Goal: Complete Application Form: Complete application form

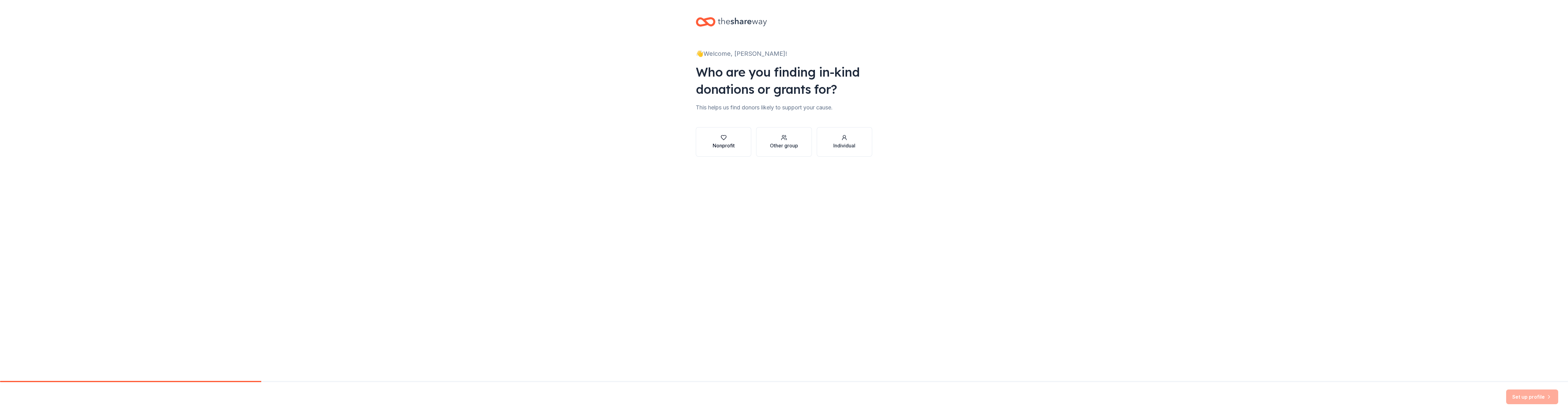
click at [726, 143] on div "Nonprofit" at bounding box center [724, 146] width 22 height 7
click at [754, 165] on input "Find your nonprofit" at bounding box center [784, 165] width 177 height 12
click at [743, 164] on input "Find your nonprofit" at bounding box center [784, 165] width 177 height 12
type input "[GEOGRAPHIC_DATA]"
click at [738, 166] on input "Organization name *" at bounding box center [784, 165] width 177 height 13
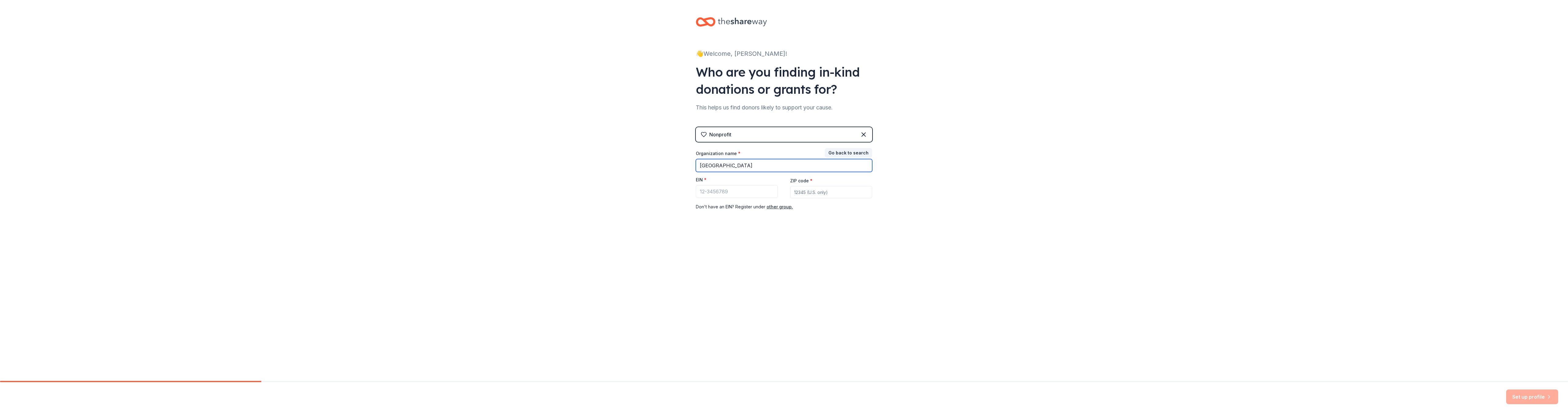
type input "[GEOGRAPHIC_DATA]"
click at [747, 192] on input "EIN *" at bounding box center [737, 191] width 82 height 13
click at [866, 135] on icon at bounding box center [864, 135] width 7 height 7
click at [781, 139] on icon "button" at bounding box center [784, 138] width 6 height 6
click at [718, 166] on input "Organization name *" at bounding box center [784, 164] width 177 height 13
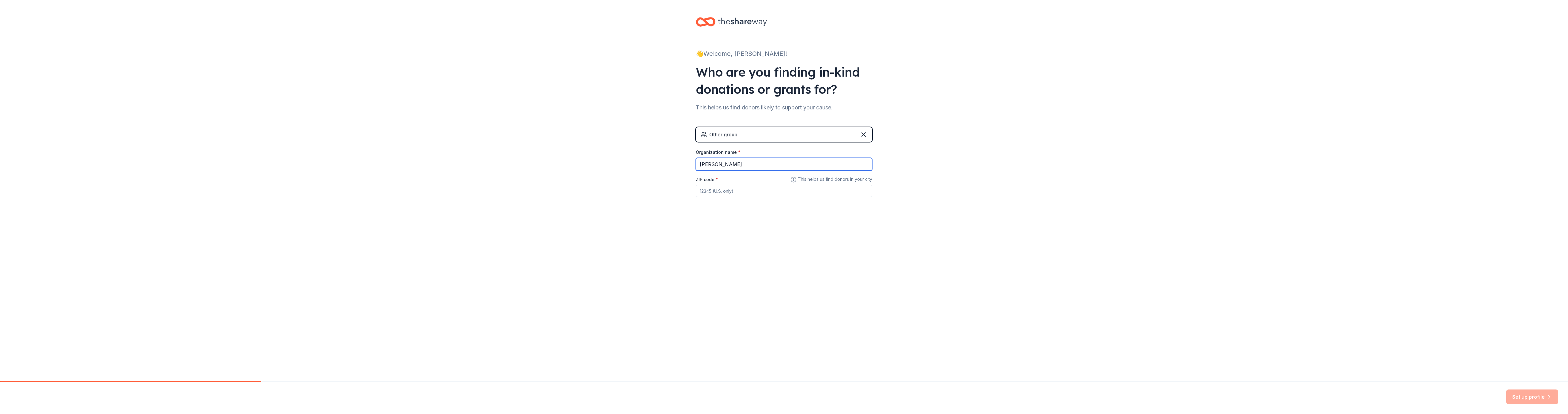
type input "[GEOGRAPHIC_DATA]"
click at [732, 191] on input "ZIP code *" at bounding box center [784, 191] width 177 height 12
type input "30014"
drag, startPoint x: 1441, startPoint y: 414, endPoint x: 1464, endPoint y: 414, distance: 23.0
click at [1464, 413] on html "👋 Welcome, Niesha! Who are you finding in-kind donations or grants for? This he…" at bounding box center [784, 207] width 1568 height 414
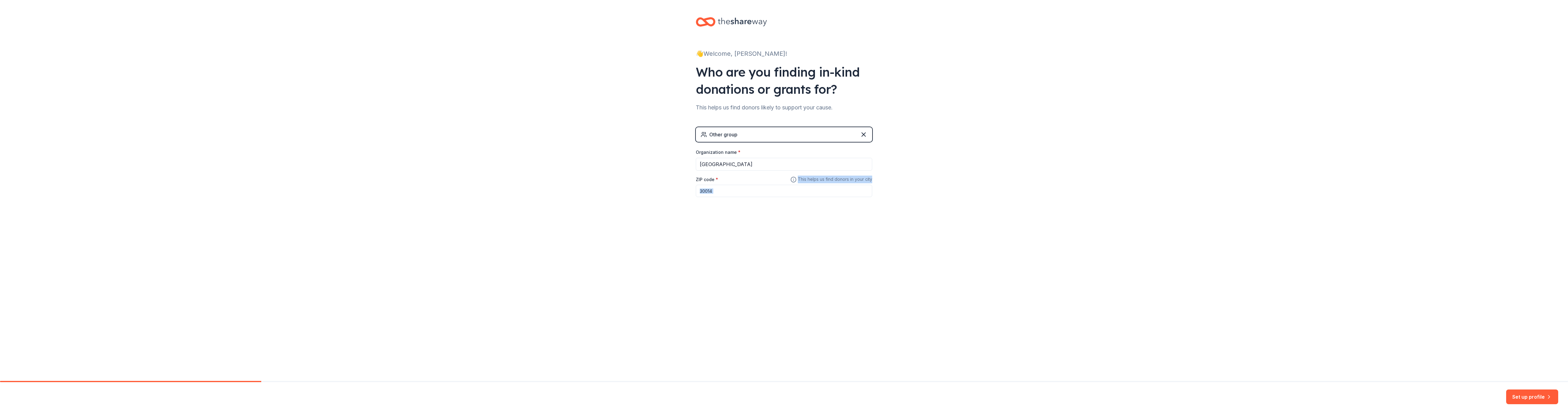
click at [1102, 307] on div "👋 Welcome, Niesha! Who are you finding in-kind donations or grants for? This he…" at bounding box center [784, 190] width 1568 height 381
click at [1515, 401] on button "Set up profile" at bounding box center [1532, 396] width 52 height 15
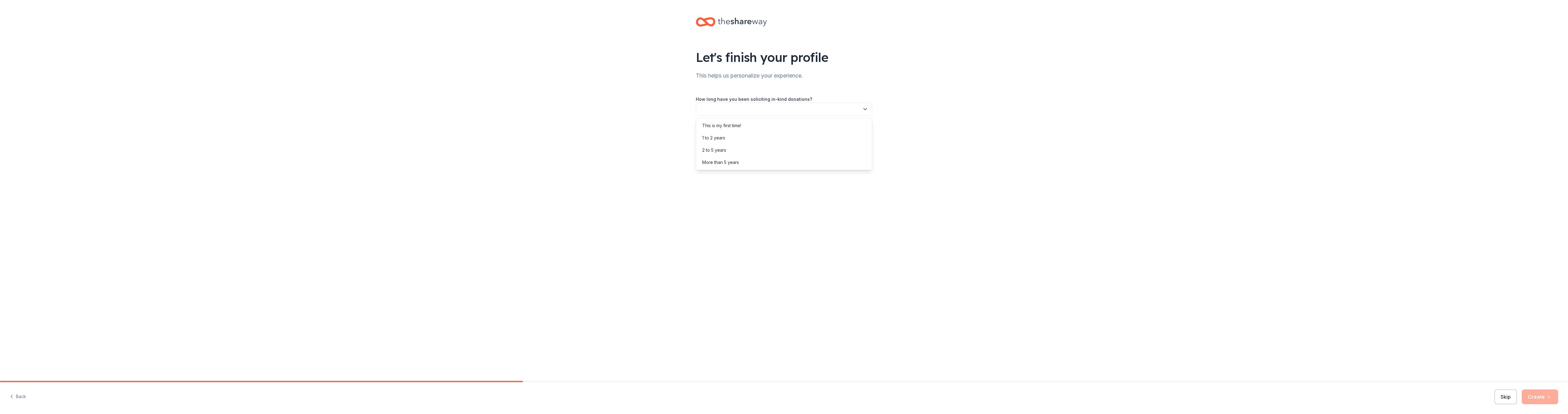
click at [737, 113] on button "button" at bounding box center [784, 109] width 177 height 13
click at [739, 138] on div "1 to 2 years" at bounding box center [784, 138] width 173 height 12
click at [746, 135] on button "button" at bounding box center [784, 136] width 177 height 13
click at [737, 167] on div "Online search" at bounding box center [784, 166] width 173 height 12
click at [1545, 401] on button "Create" at bounding box center [1540, 396] width 37 height 15
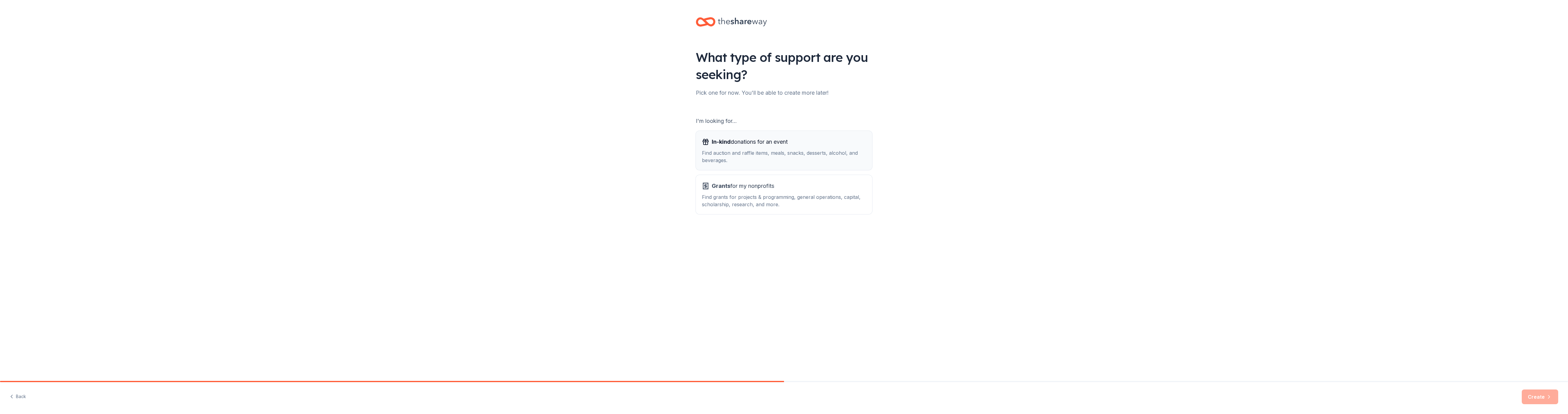
click at [795, 155] on div "Find auction and raffle items, meals, snacks, desserts, alcohol, and beverages." at bounding box center [784, 156] width 164 height 15
click at [1544, 393] on button "Create" at bounding box center [1540, 396] width 37 height 15
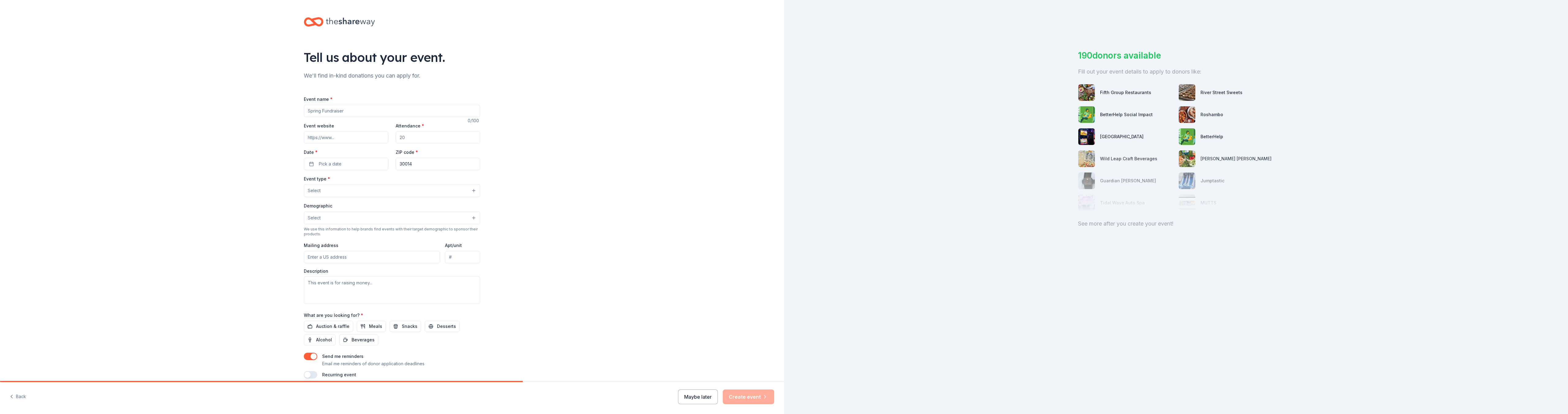
click at [318, 113] on input "Event name *" at bounding box center [392, 111] width 177 height 12
type input "Newton County Community Connect Resource Fair to Support Families During the Ho…"
click at [407, 137] on input "Attendance *" at bounding box center [438, 137] width 85 height 12
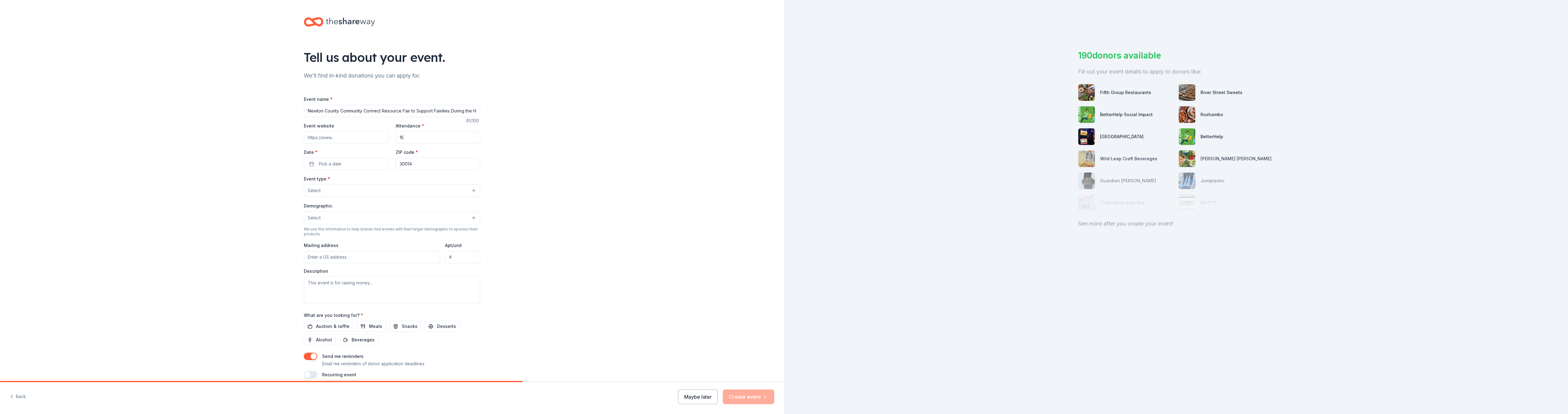
type input "1"
type input "300"
click at [338, 164] on span "Pick a date" at bounding box center [330, 164] width 23 height 7
click at [376, 180] on button "Go to next month" at bounding box center [377, 180] width 9 height 9
click at [376, 218] on button "8" at bounding box center [377, 217] width 11 height 11
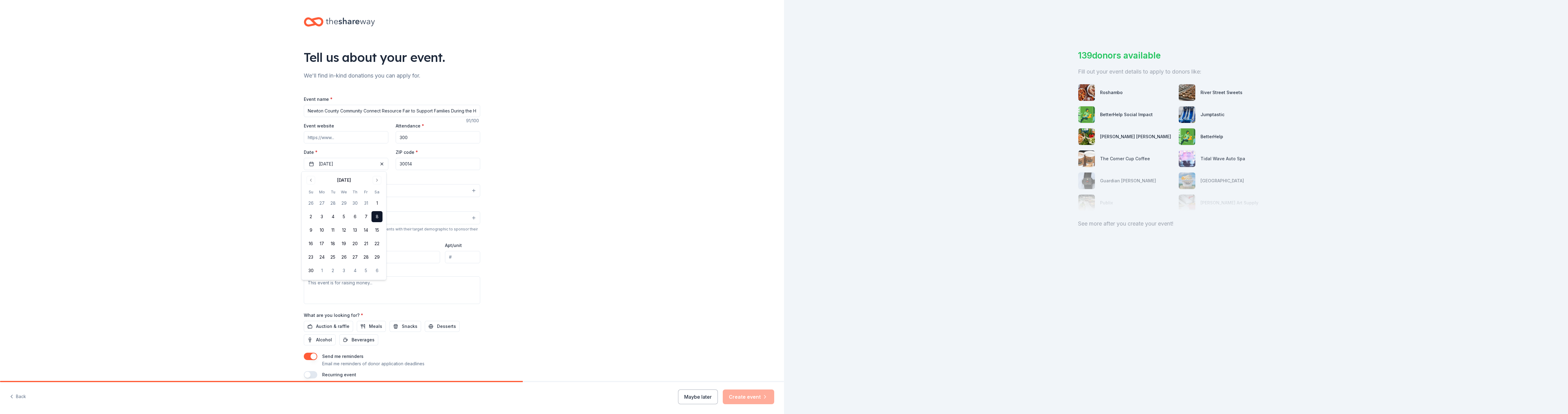
click at [377, 217] on button "8" at bounding box center [377, 217] width 11 height 11
click at [534, 169] on div "Tell us about your event. We'll find in-kind donations you can apply for. Event…" at bounding box center [392, 204] width 784 height 408
click at [338, 192] on button "Select" at bounding box center [392, 190] width 177 height 13
click at [351, 243] on span "Health & wellness" at bounding box center [392, 245] width 166 height 8
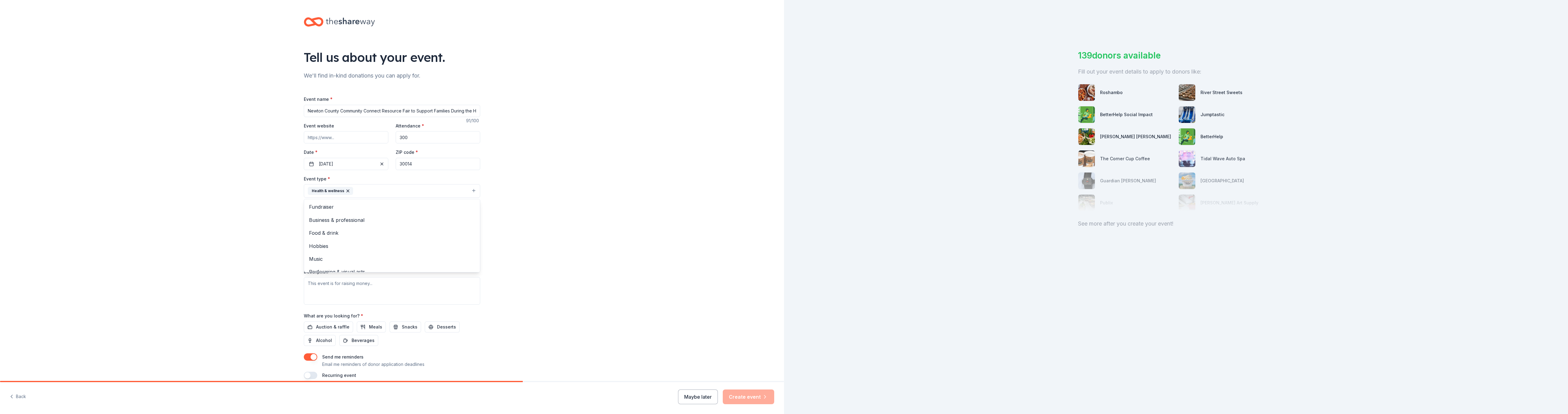
click at [559, 219] on div "Tell us about your event. We'll find in-kind donations you can apply for. Event…" at bounding box center [392, 204] width 784 height 409
click at [474, 191] on button "Health & wellness" at bounding box center [392, 191] width 177 height 13
click at [389, 218] on span "Business & professional" at bounding box center [392, 220] width 166 height 8
click at [379, 218] on span "Food & drink" at bounding box center [392, 220] width 166 height 8
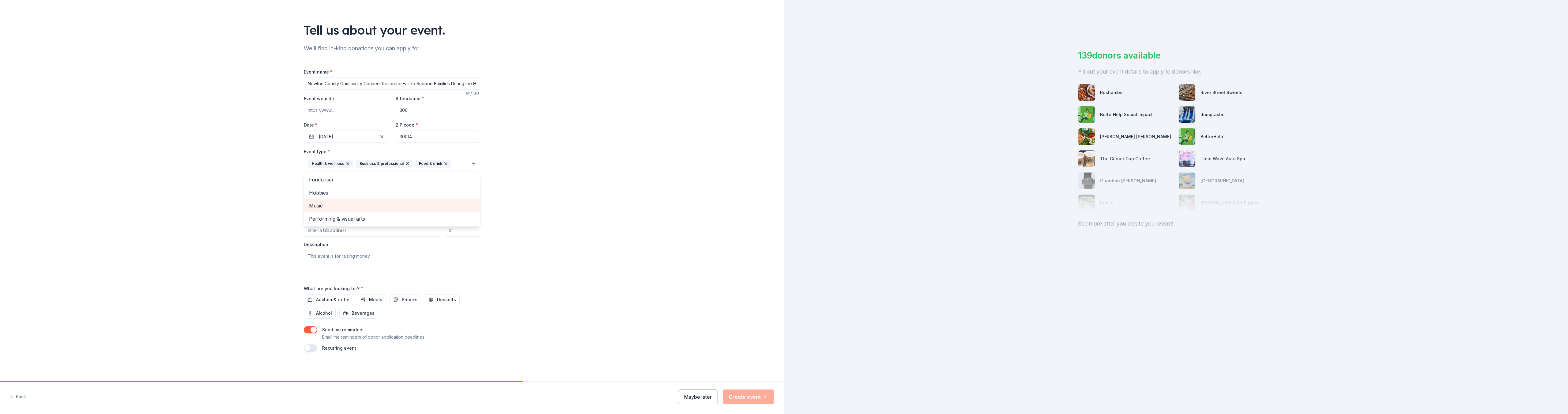
scroll to position [27, 0]
click at [516, 187] on div "Tell us about your event. We'll find in-kind donations you can apply for. Event…" at bounding box center [392, 177] width 784 height 409
click at [349, 191] on button "Select" at bounding box center [392, 191] width 177 height 13
click at [348, 206] on span "All genders" at bounding box center [392, 206] width 166 height 8
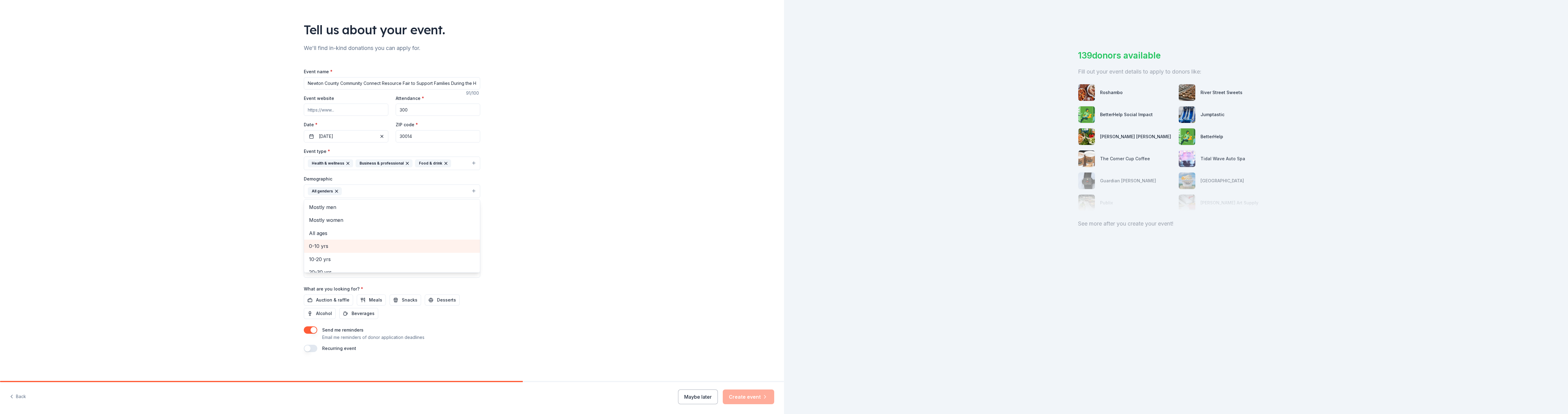
click at [357, 251] on div "0-10 yrs" at bounding box center [392, 245] width 176 height 13
click at [358, 251] on div "10-20 yrs" at bounding box center [392, 245] width 176 height 13
click at [358, 251] on div "20-30 yrs" at bounding box center [392, 245] width 176 height 13
click at [358, 251] on div "30-40 yrs" at bounding box center [392, 245] width 176 height 13
click at [358, 251] on div "40-50 yrs" at bounding box center [392, 256] width 176 height 13
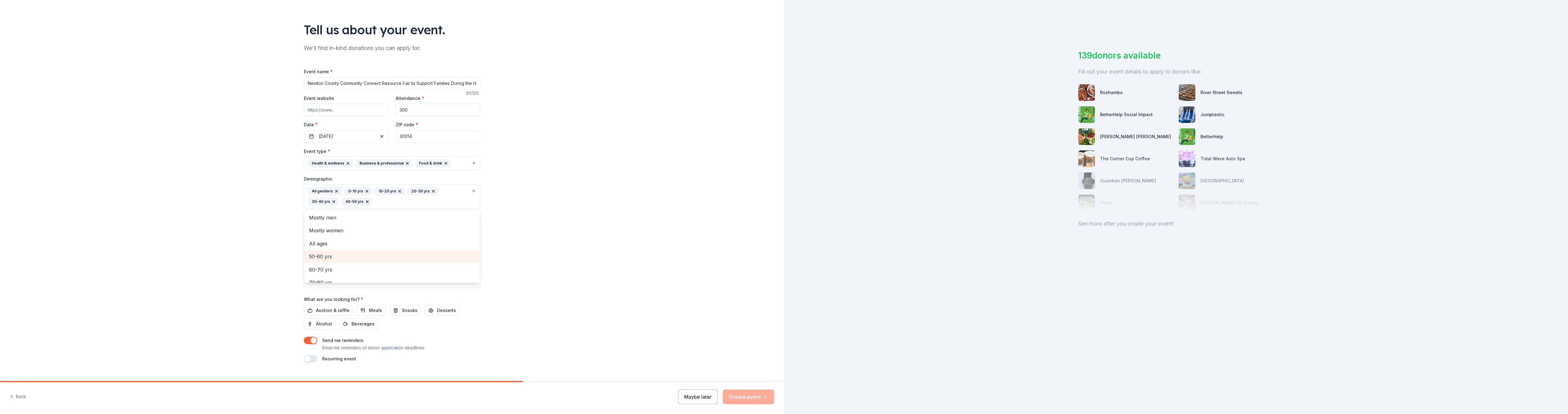
click at [358, 251] on div "50-60 yrs" at bounding box center [392, 256] width 176 height 13
click at [358, 251] on div "60-70 yrs" at bounding box center [392, 256] width 176 height 13
click at [358, 251] on div "70-80 yrs" at bounding box center [392, 256] width 176 height 13
click at [358, 251] on span "All ages" at bounding box center [392, 254] width 166 height 8
click at [373, 248] on div "80+ yrs" at bounding box center [392, 254] width 176 height 13
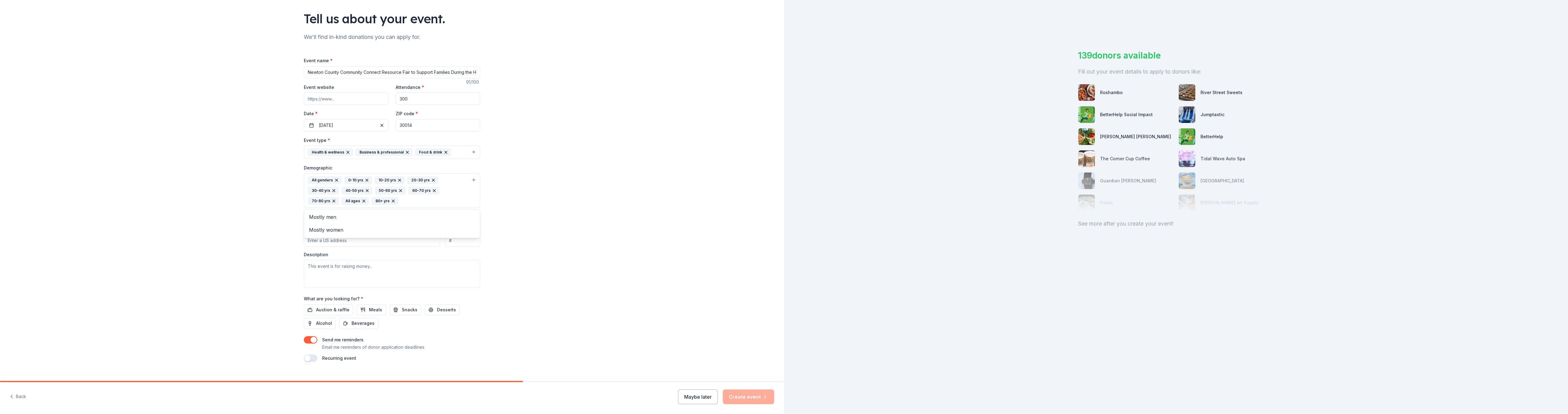
scroll to position [49, 0]
click at [499, 247] on div "Tell us about your event. We'll find in-kind donations you can apply for. Event…" at bounding box center [392, 166] width 784 height 430
click at [317, 231] on input "Mailing address" at bounding box center [372, 230] width 136 height 12
type input "2109 Newton Drive, NE"
click at [346, 262] on textarea at bounding box center [392, 263] width 177 height 27
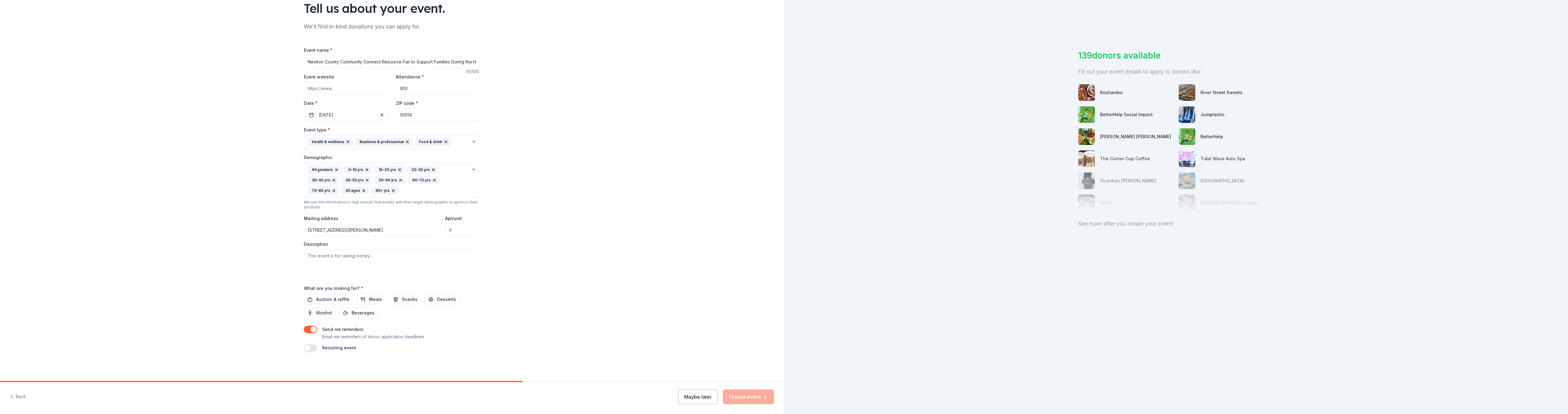
click at [625, 83] on div "Tell us about your event. We'll find in-kind donations you can apply for. Event…" at bounding box center [392, 166] width 784 height 430
click at [321, 255] on textarea at bounding box center [392, 263] width 177 height 27
paste textarea "COVINGTON, GA (October 7, 2025) — The Newton County Schools’ Community Affairs …"
click at [561, 136] on div "Tell us about your event. We'll find in-kind donations you can apply for. Event…" at bounding box center [392, 166] width 784 height 430
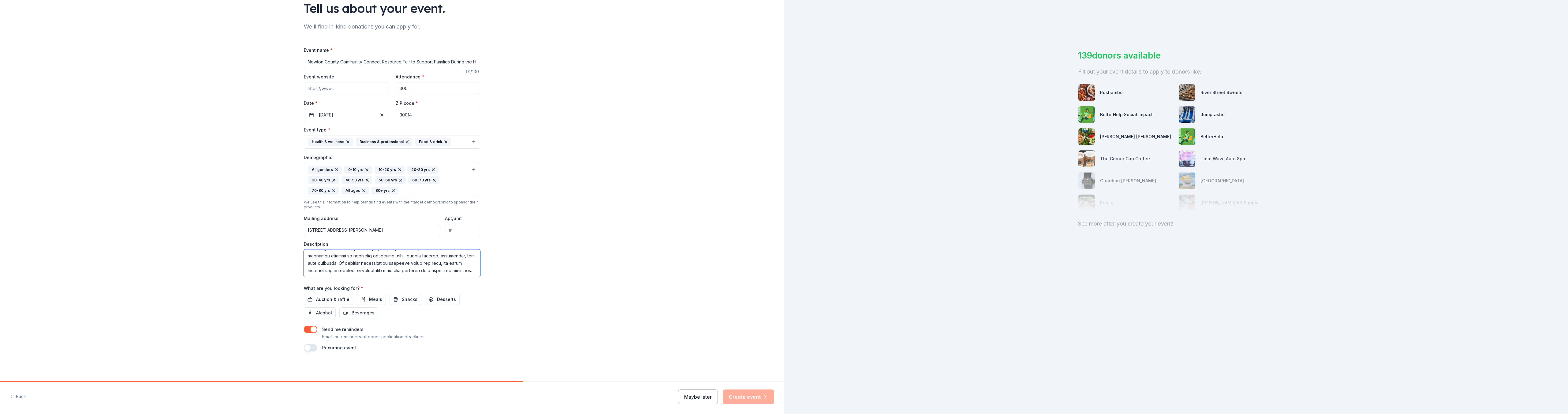
click at [471, 269] on textarea at bounding box center [392, 263] width 177 height 27
paste textarea "Event Details: • Date: Saturday, November 8, 2025 • Time: 10:00 a.m. – 2:00 p.m…"
type textarea "COVINGTON, GA (October 7, 2025) — The Newton County Schools’ Community Affairs …"
click at [321, 299] on span "Auction & raffle" at bounding box center [332, 300] width 33 height 7
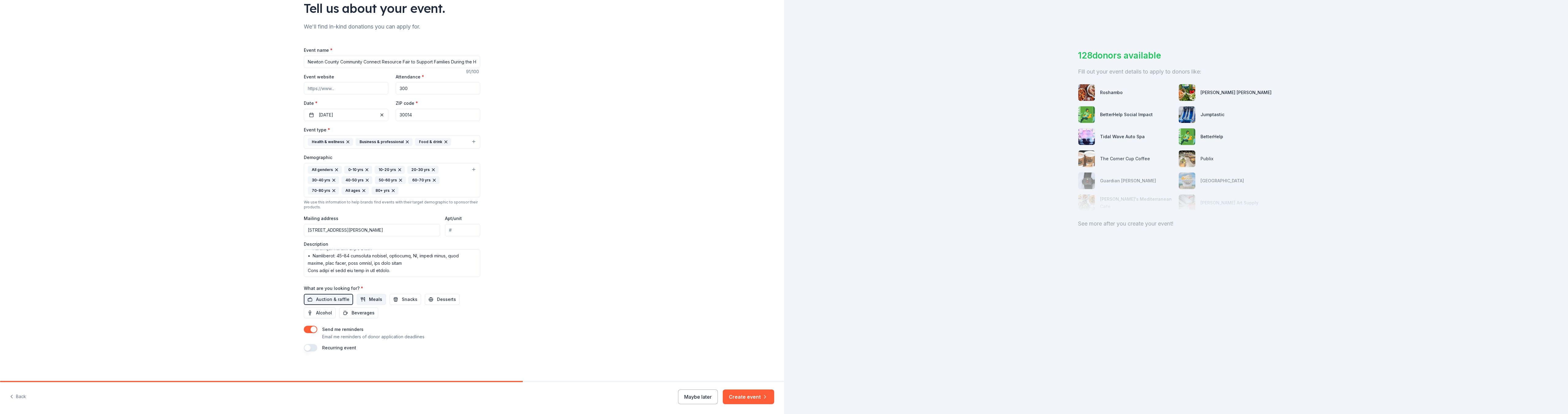
click at [371, 300] on span "Meals" at bounding box center [376, 300] width 13 height 7
click at [405, 301] on span "Snacks" at bounding box center [410, 300] width 16 height 7
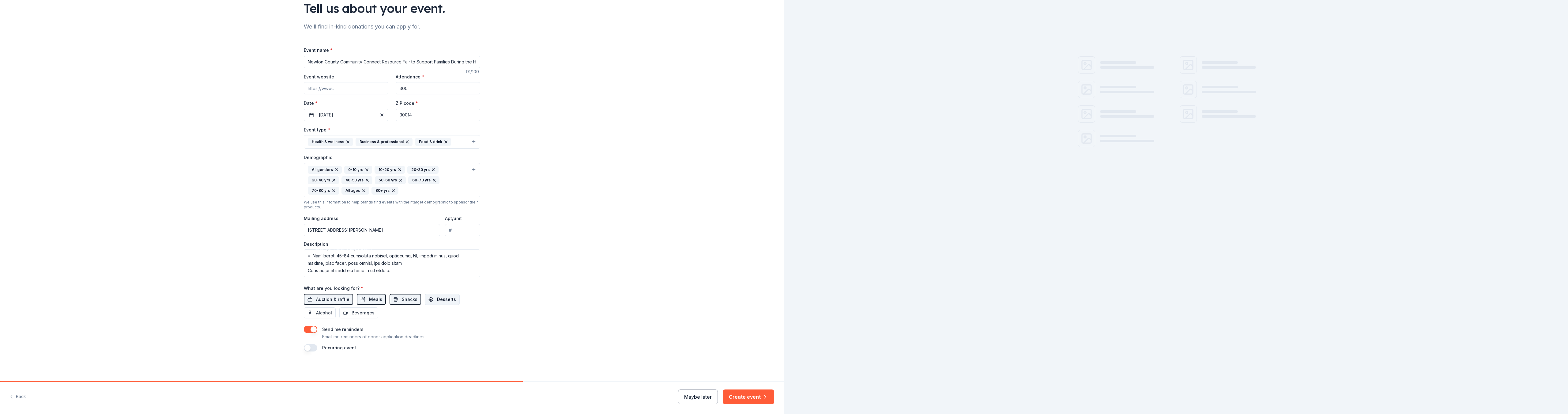
click at [439, 301] on span "Desserts" at bounding box center [446, 300] width 19 height 7
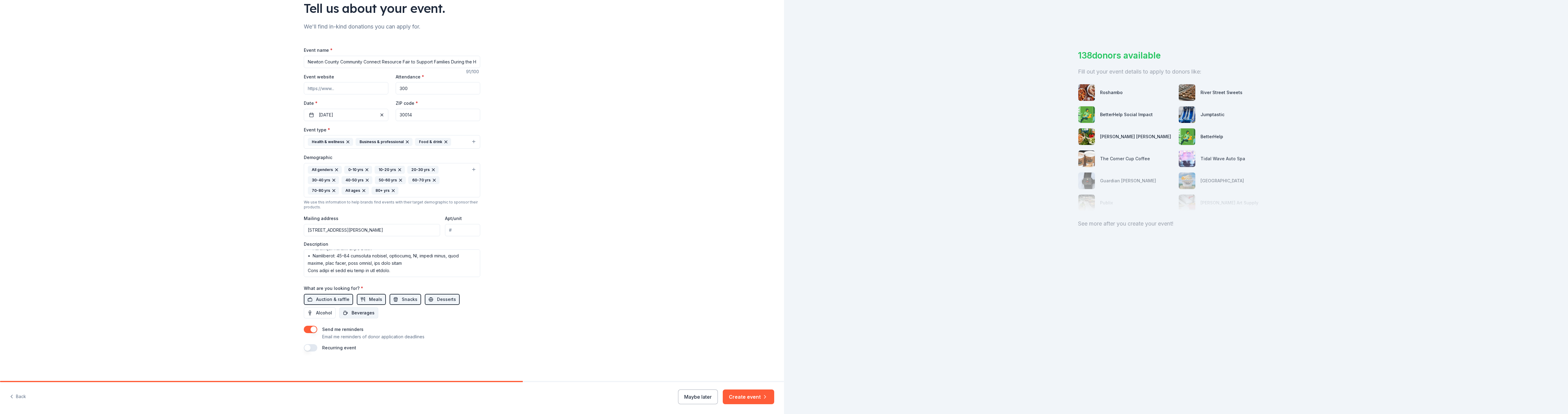
click at [352, 314] on span "Beverages" at bounding box center [363, 313] width 23 height 7
click at [751, 397] on button "Create event" at bounding box center [748, 396] width 52 height 15
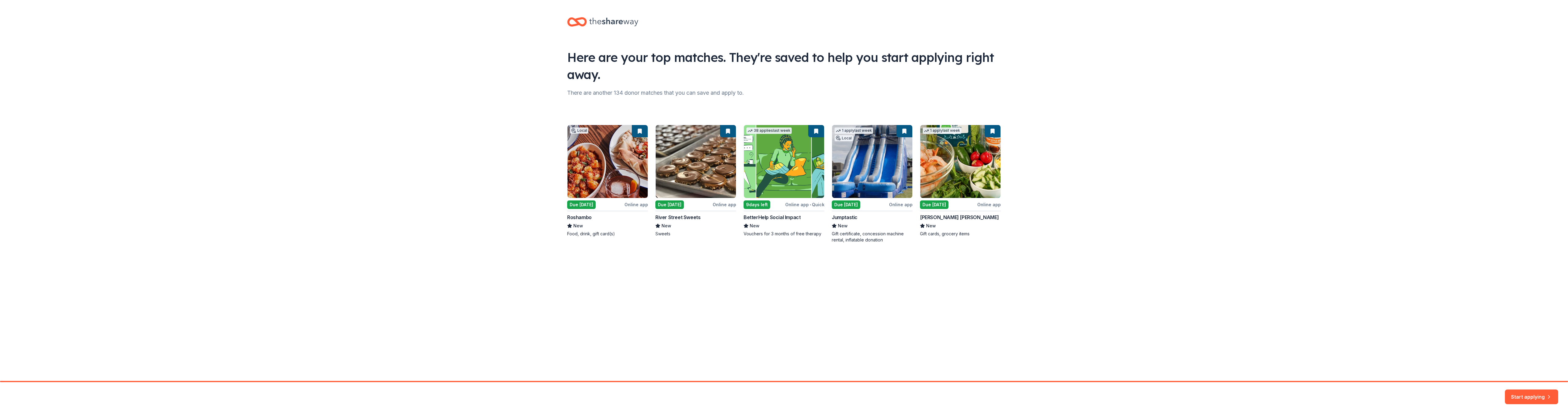
click at [844, 208] on div "Local Due today Online app Roshambo New Food, drink, gift card(s) Due today Onl…" at bounding box center [784, 184] width 433 height 118
click at [873, 173] on div "Local Due today Online app Roshambo New Food, drink, gift card(s) Due today Onl…" at bounding box center [784, 184] width 433 height 118
click at [867, 236] on div "Local Due today Online app Roshambo New Food, drink, gift card(s) Due today Onl…" at bounding box center [784, 184] width 433 height 118
click at [880, 168] on div "Local Due today Online app Roshambo New Food, drink, gift card(s) Due today Onl…" at bounding box center [784, 184] width 433 height 118
click at [852, 206] on div "Local Due today Online app Roshambo New Food, drink, gift card(s) Due today Onl…" at bounding box center [784, 184] width 433 height 118
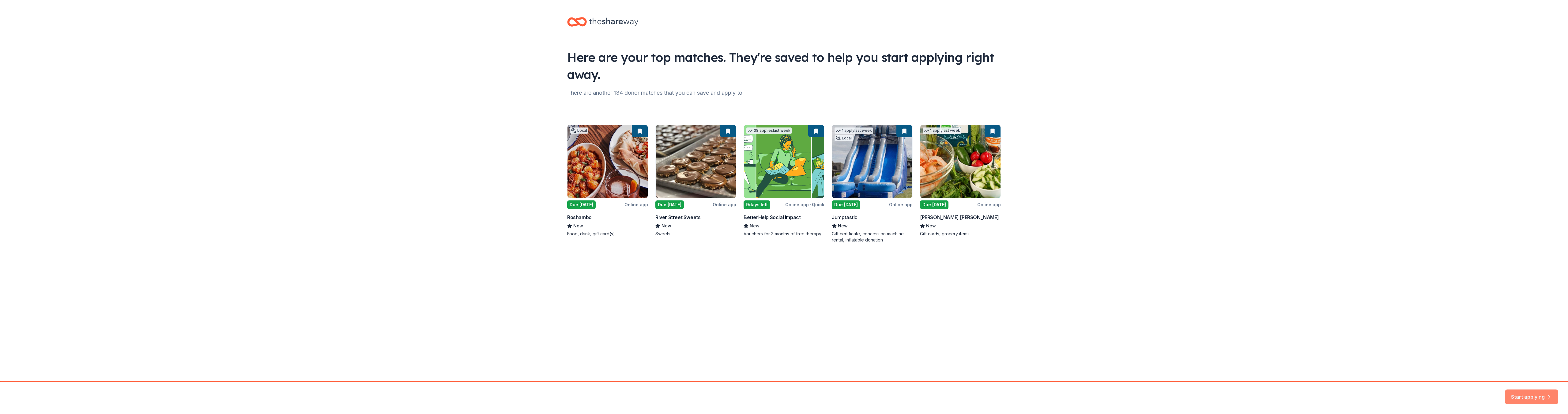
click at [1515, 391] on button "Start applying" at bounding box center [1531, 393] width 54 height 15
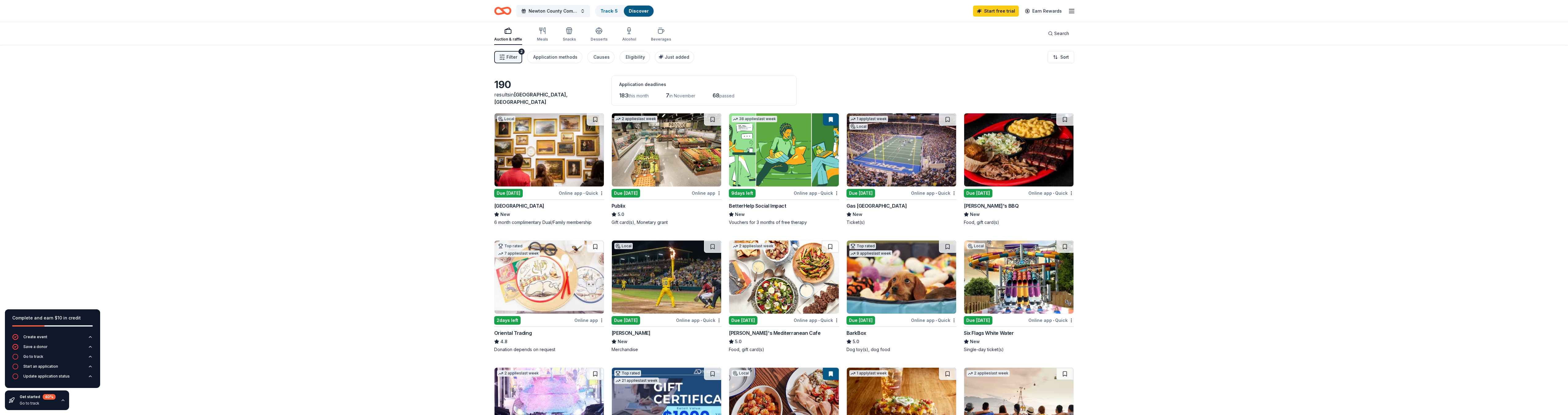
click at [779, 178] on img at bounding box center [783, 150] width 109 height 73
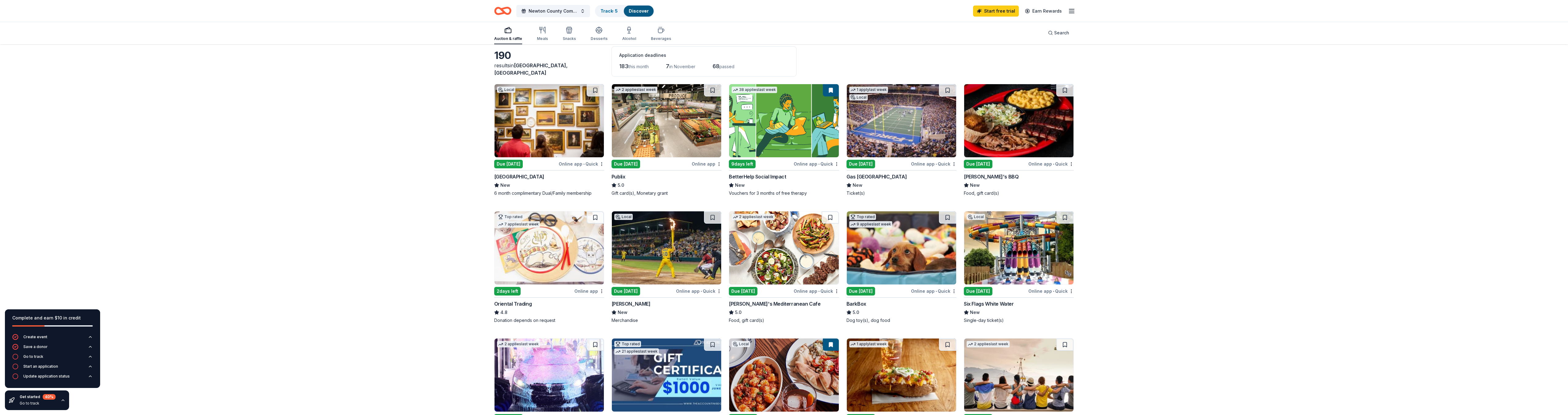
scroll to position [31, 0]
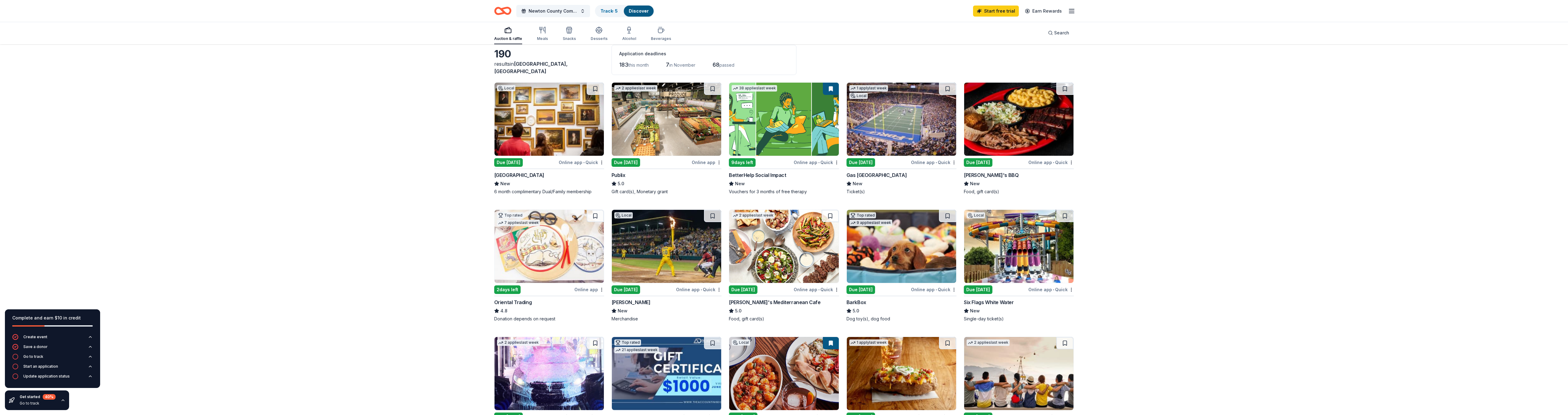
click at [930, 164] on div "Online app • Quick" at bounding box center [934, 162] width 45 height 8
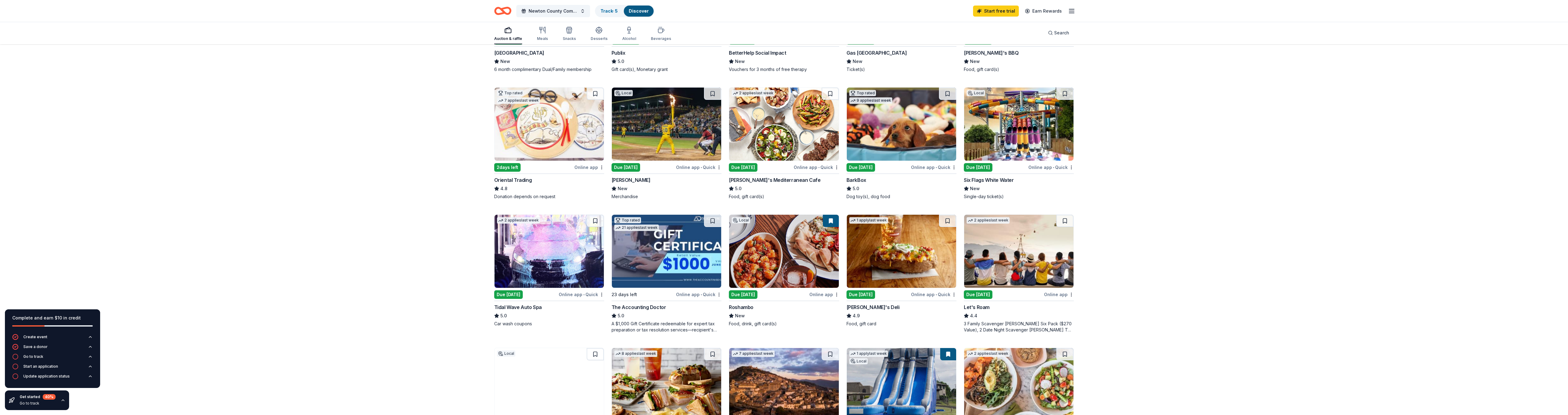
scroll to position [154, 0]
click at [1020, 165] on div "Due [DATE]" at bounding box center [996, 167] width 64 height 8
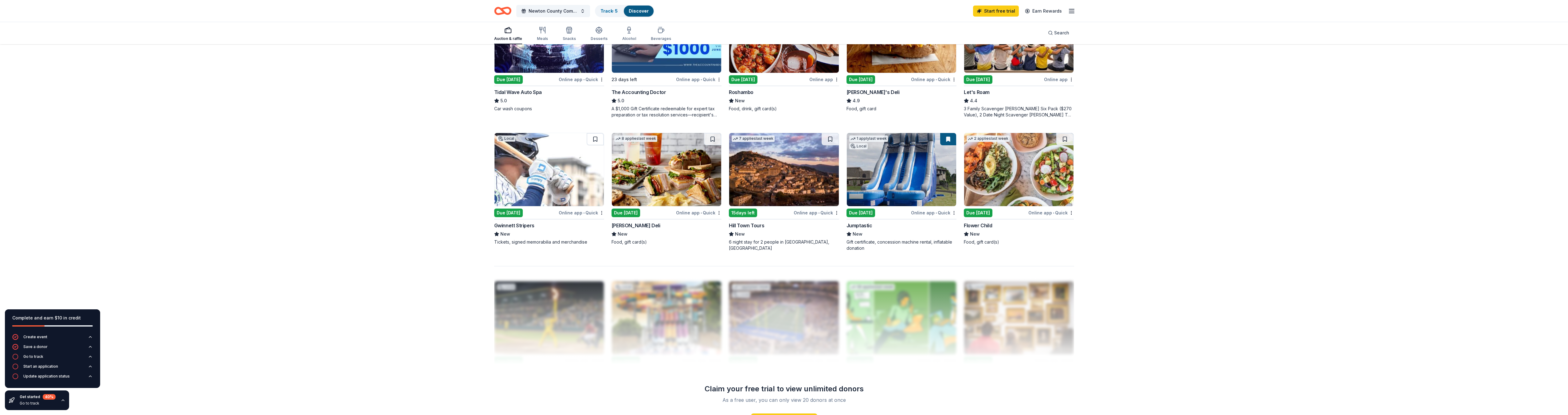
scroll to position [369, 0]
click at [920, 189] on img at bounding box center [901, 169] width 109 height 73
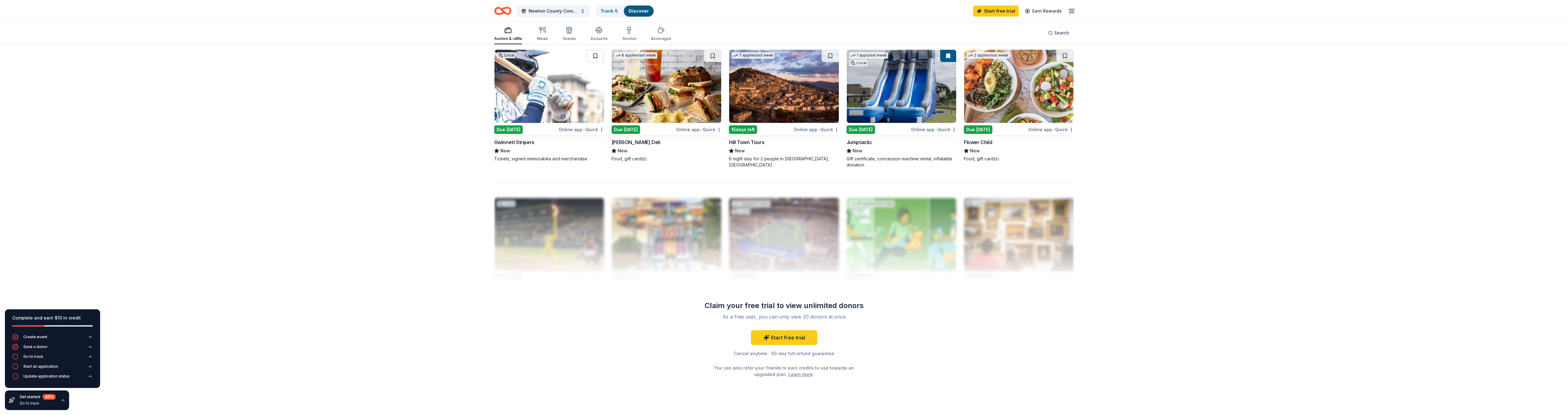
scroll to position [461, 0]
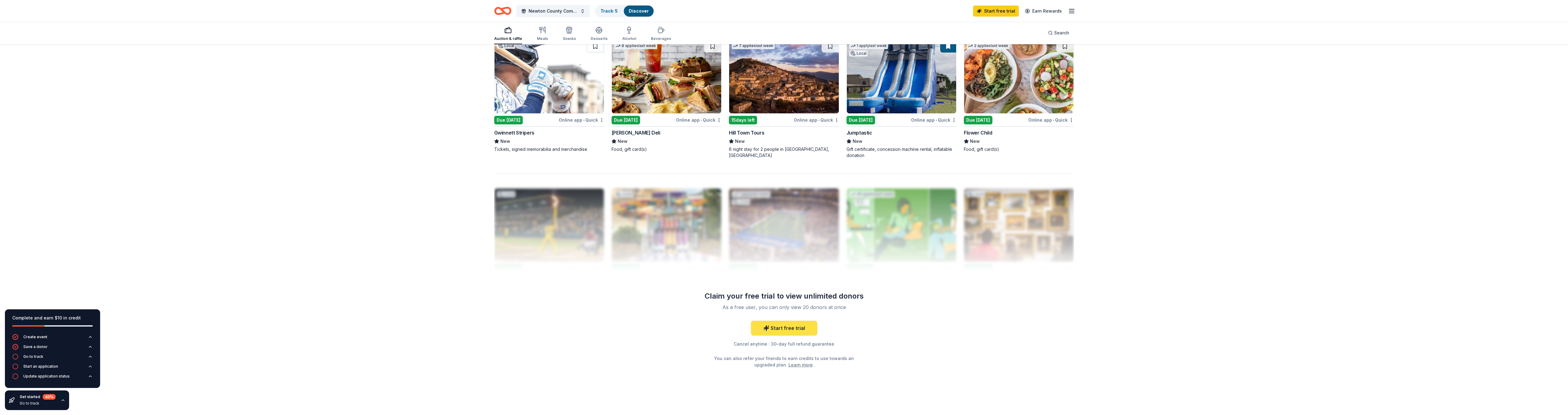
click at [802, 334] on link "Start free trial" at bounding box center [784, 328] width 67 height 15
click at [784, 330] on link "Start free trial" at bounding box center [784, 328] width 67 height 15
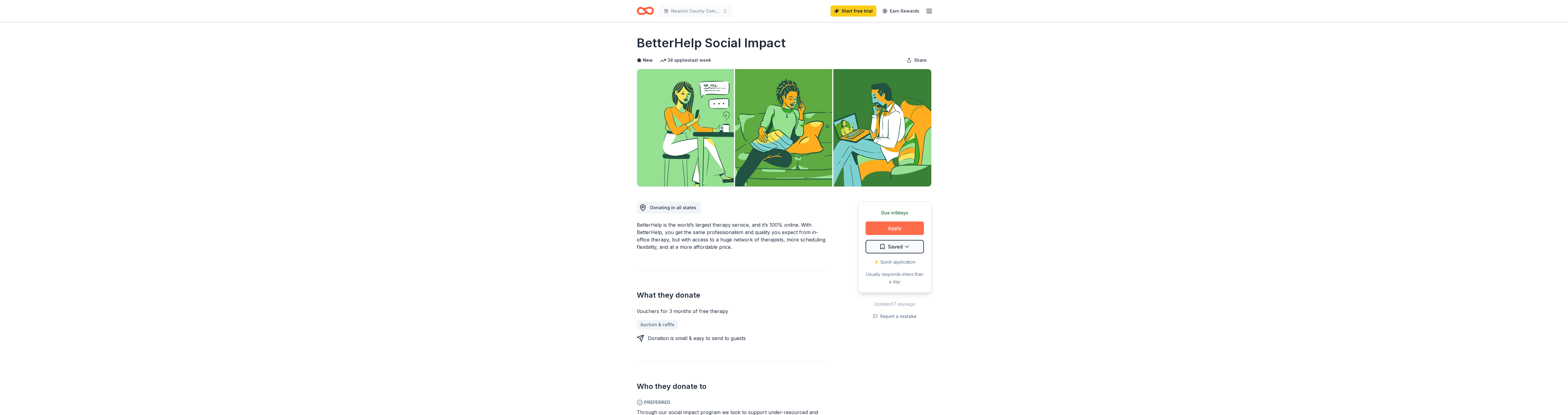
click at [901, 226] on button "Apply" at bounding box center [895, 228] width 59 height 13
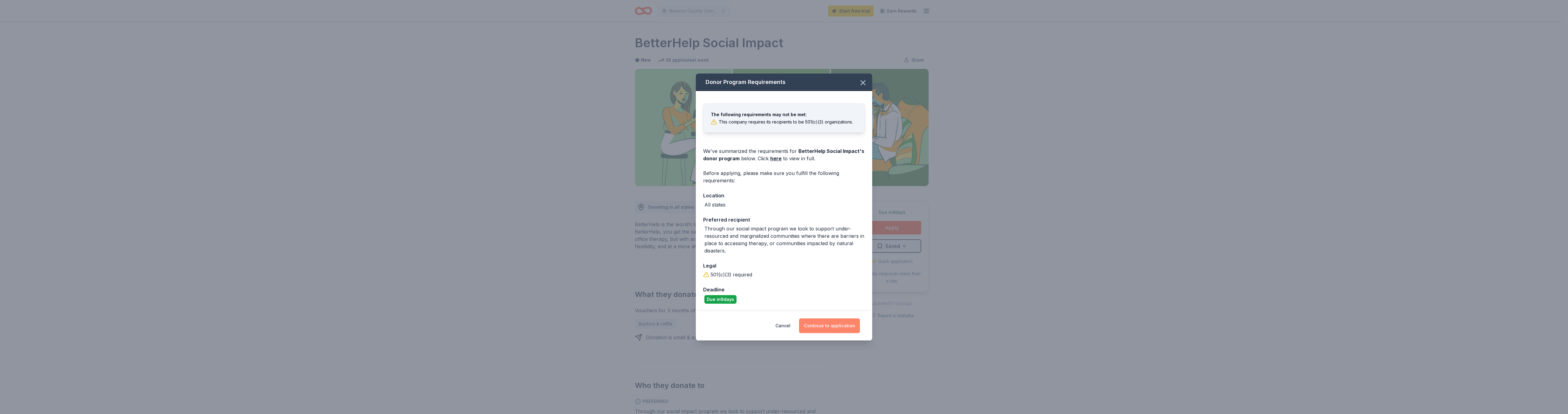
click at [826, 323] on button "Continue to application" at bounding box center [830, 326] width 61 height 15
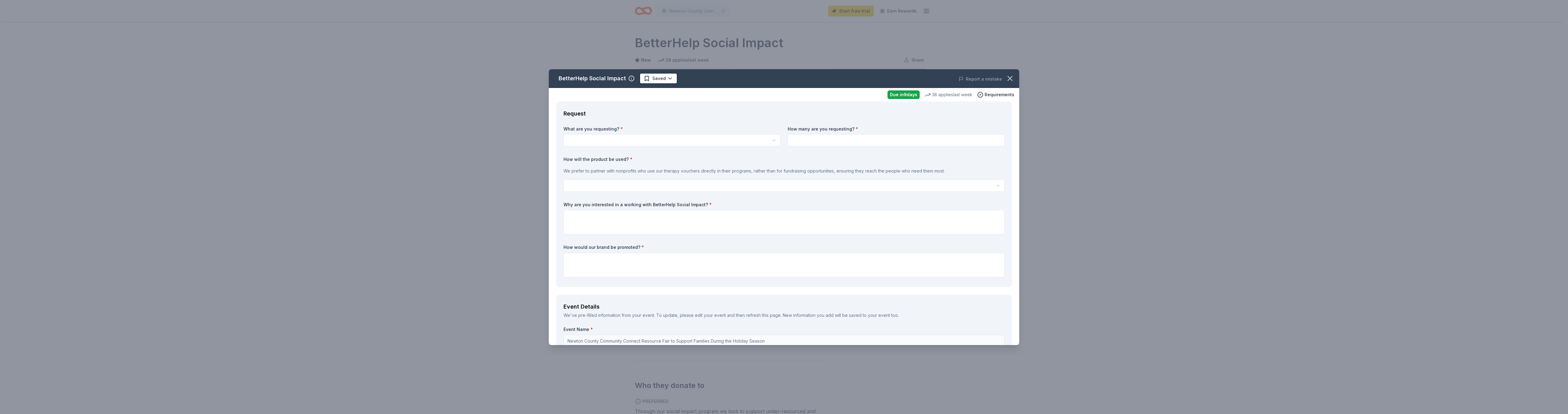
click at [673, 147] on div "What are you requesting? * Vouchers for 3 months of free therapy How many are y…" at bounding box center [784, 203] width 441 height 154
click at [673, 142] on html "Newton County Community Connect Resource Fair to Support Families During the Ho…" at bounding box center [784, 207] width 1568 height 414
select select "Vouchers for 3 months of free therapy"
click at [810, 142] on input at bounding box center [896, 140] width 217 height 12
type input "5"
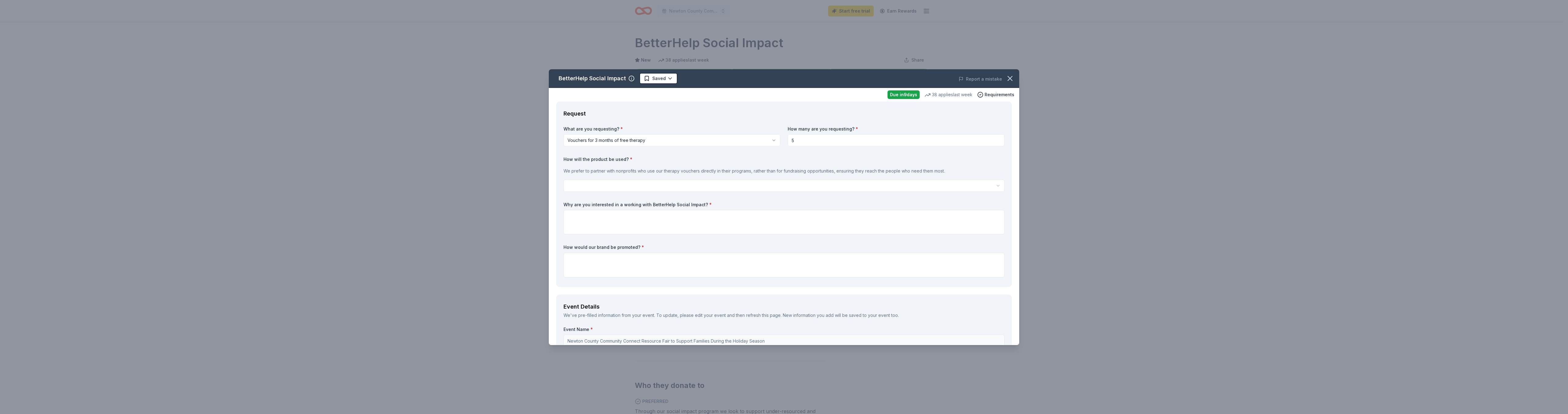
click at [635, 184] on html "Newton County Community Connect Resource Fair to Support Families During the Ho…" at bounding box center [784, 207] width 1568 height 414
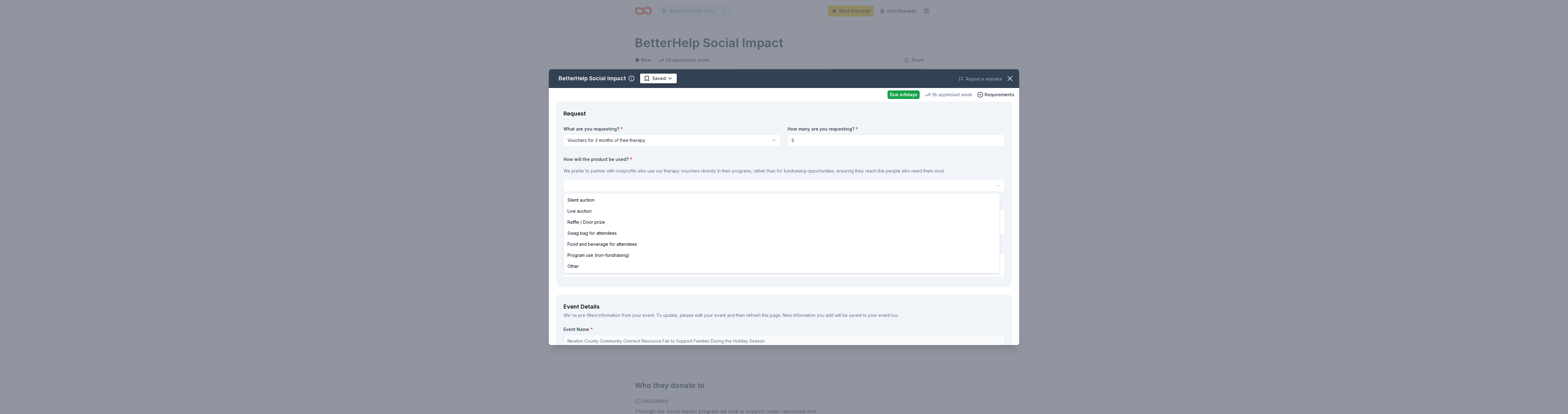
select select "raffleDoorPrize"
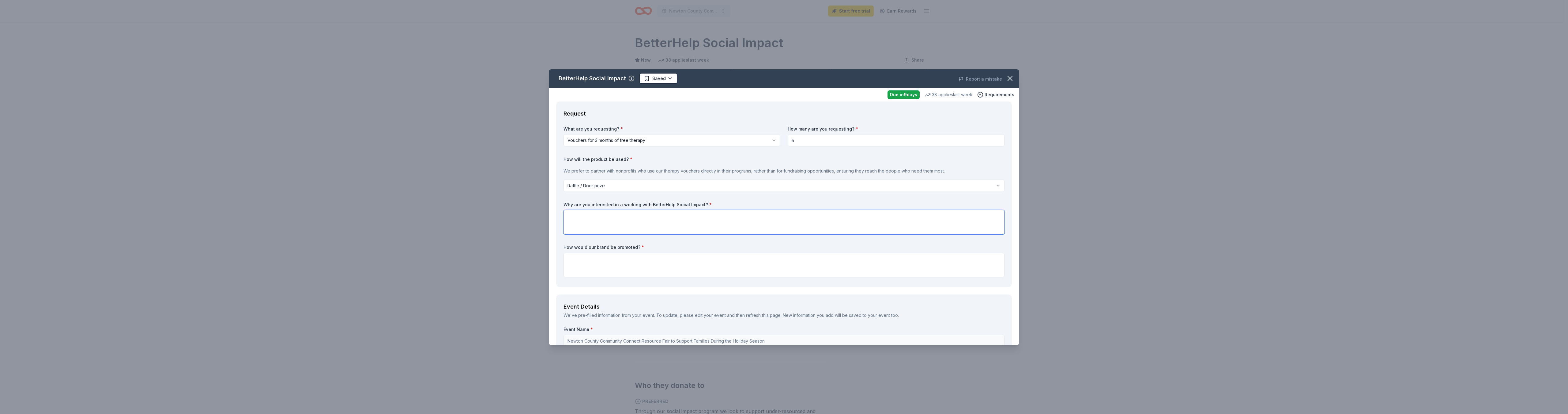
click at [623, 219] on textarea at bounding box center [784, 222] width 441 height 24
type textarea "As a school district with a focus on the mental well-being of our students and …"
click at [809, 142] on input "5" at bounding box center [896, 140] width 217 height 12
click at [809, 141] on input "5" at bounding box center [896, 140] width 217 height 12
type input "10"
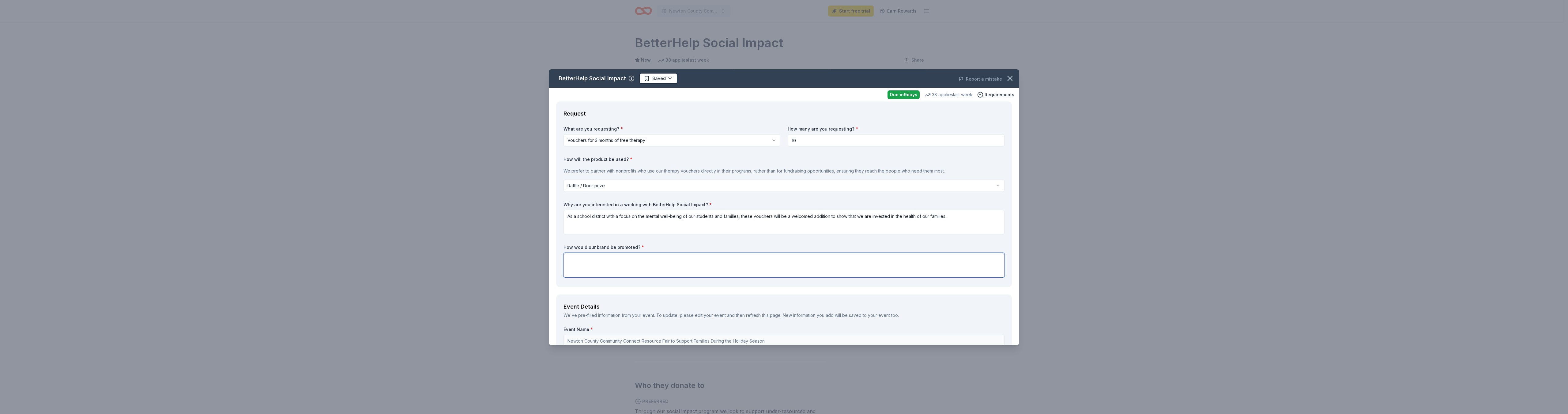
click at [632, 262] on textarea at bounding box center [784, 265] width 441 height 24
type textarea "Y"
click at [677, 258] on textarea "The brand will be recognized as a community sponsor on our mass media advertise…" at bounding box center [784, 265] width 441 height 24
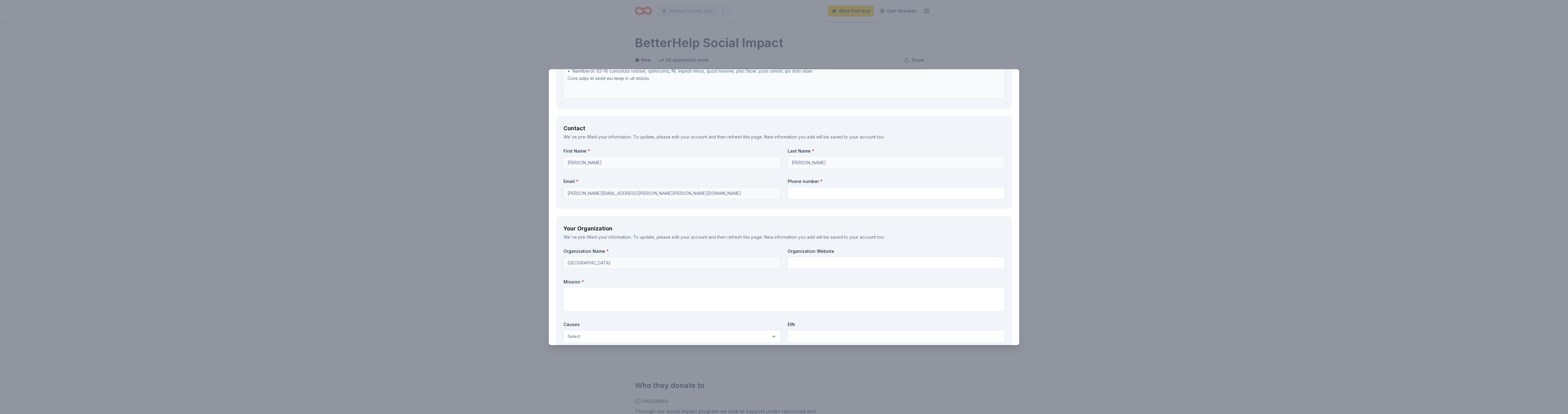
scroll to position [552, 0]
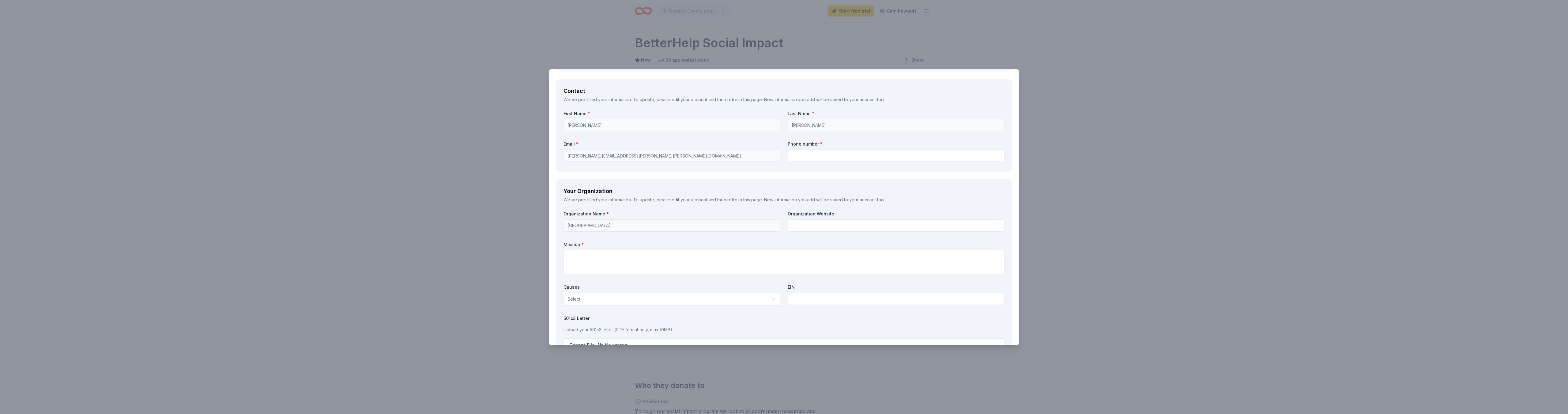
type textarea "The brand will be recognized as a community sponsor on our mass media advertise…"
click at [804, 228] on input "text" at bounding box center [896, 225] width 217 height 12
type input "[DOMAIN_NAME]"
click at [656, 256] on textarea at bounding box center [784, 262] width 441 height 24
paste textarea ""The mission of the Newton County School System is to provide educational excel…"
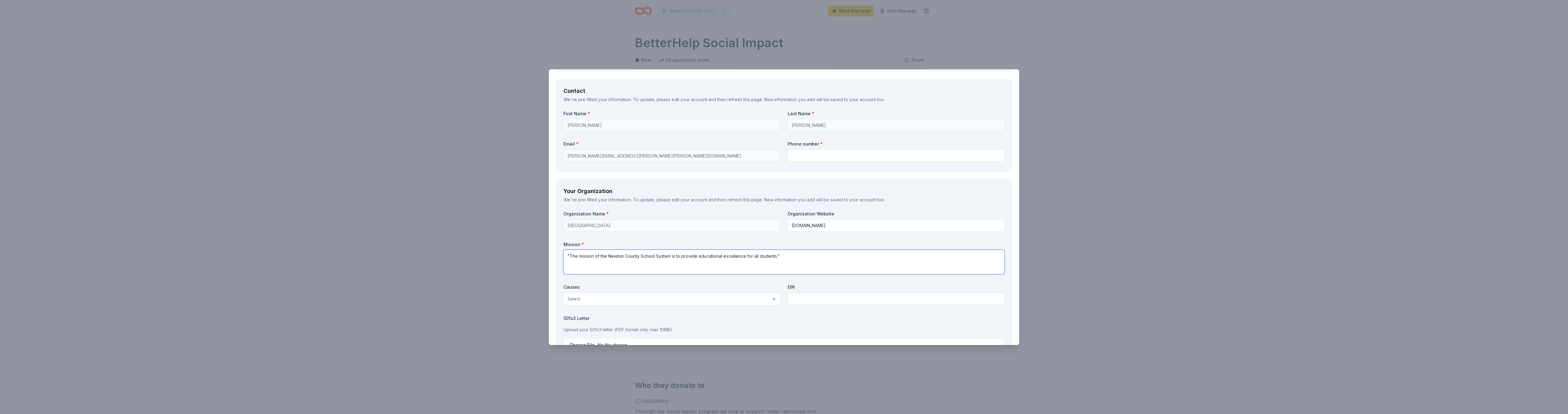
paste textarea "Students are our first priority; Our principals and teachers make the critical …"
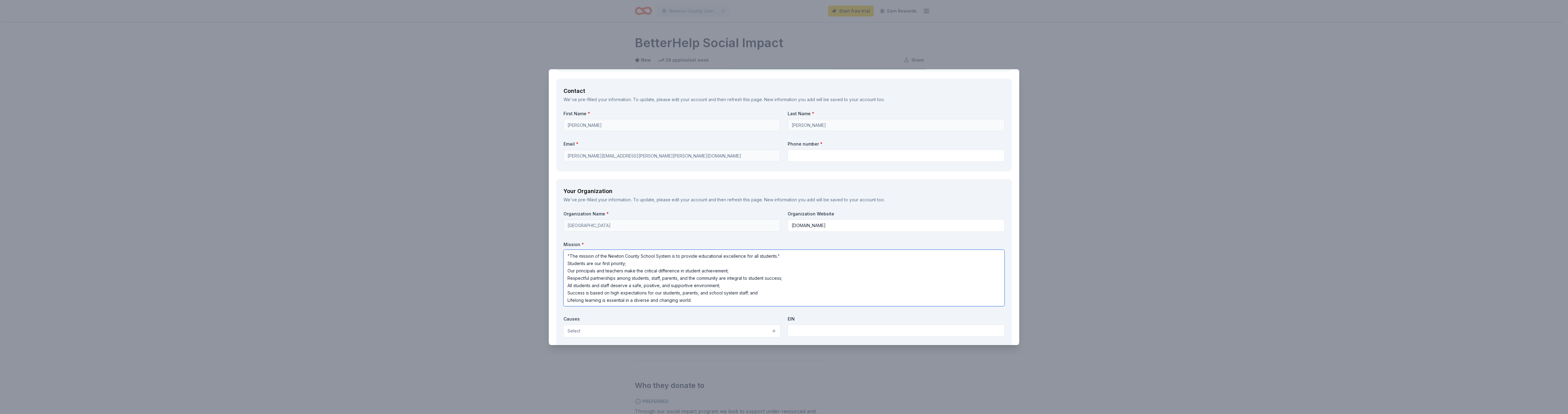
scroll to position [1, 0]
type textarea ""The mission of the Newton County School System is to provide educational excel…"
click at [772, 330] on button "Select" at bounding box center [672, 331] width 217 height 13
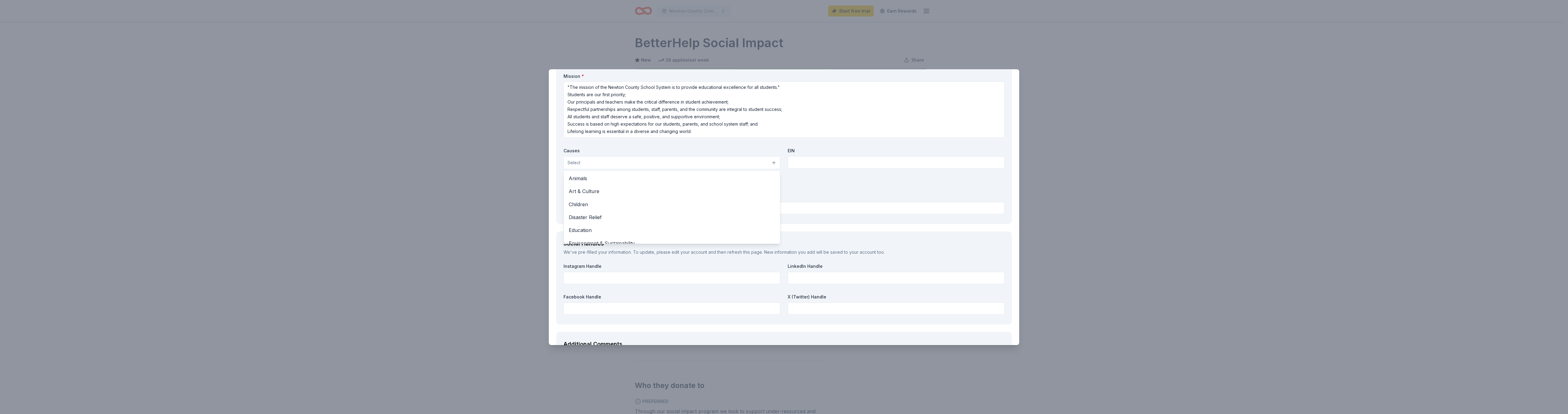
scroll to position [735, 0]
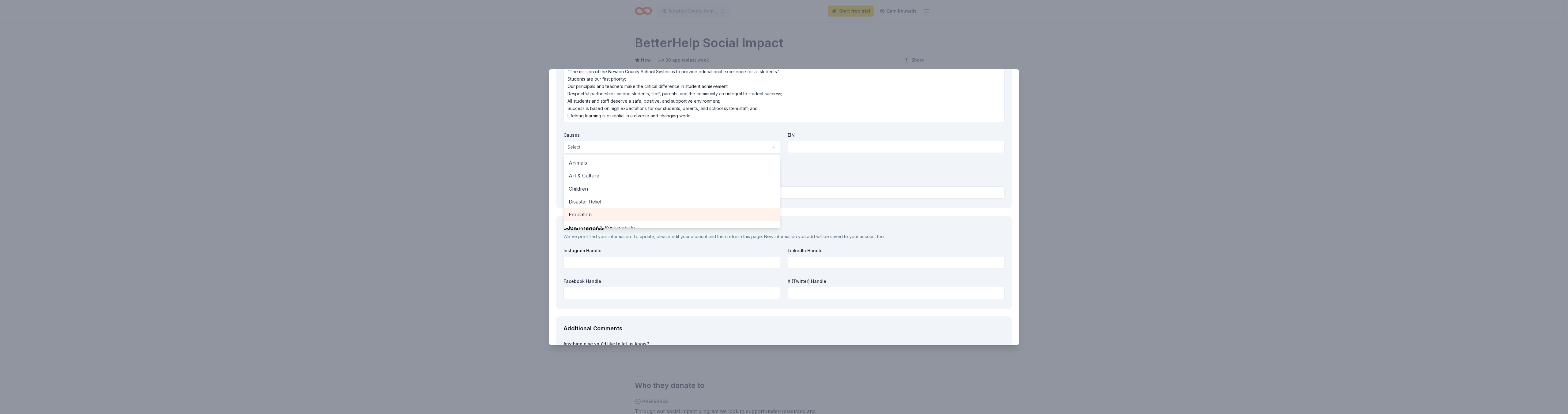
click at [590, 217] on span "Education" at bounding box center [671, 214] width 206 height 8
click at [584, 189] on span "Children" at bounding box center [671, 189] width 206 height 8
click at [614, 197] on span "Health" at bounding box center [671, 197] width 206 height 8
click at [611, 195] on span "Poverty & Hunger" at bounding box center [671, 194] width 206 height 8
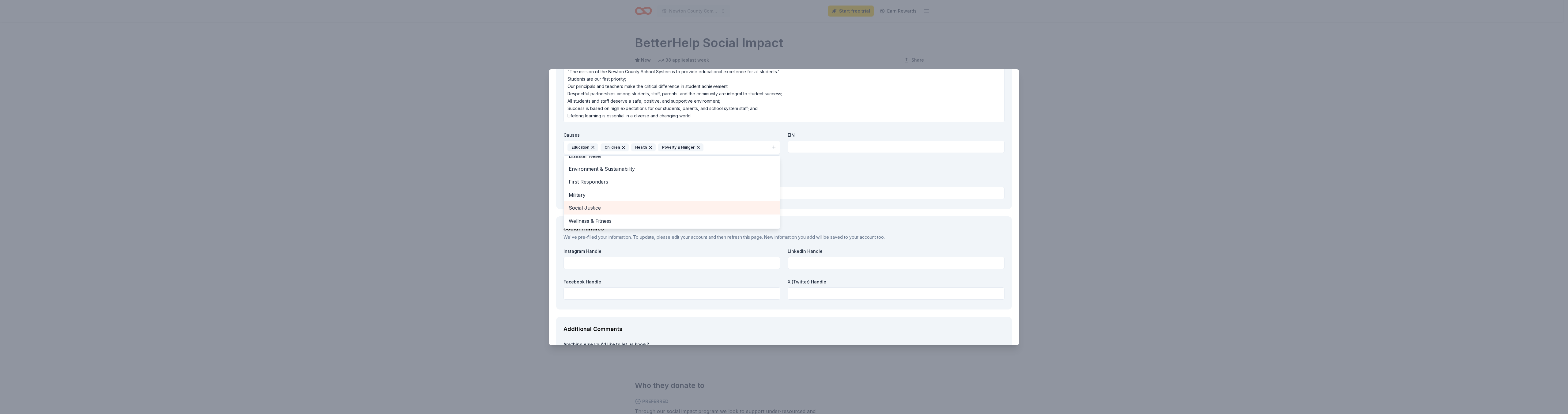
click at [609, 208] on span "Social Justice" at bounding box center [671, 208] width 206 height 8
click at [608, 220] on span "Wellness & Fitness" at bounding box center [671, 220] width 206 height 8
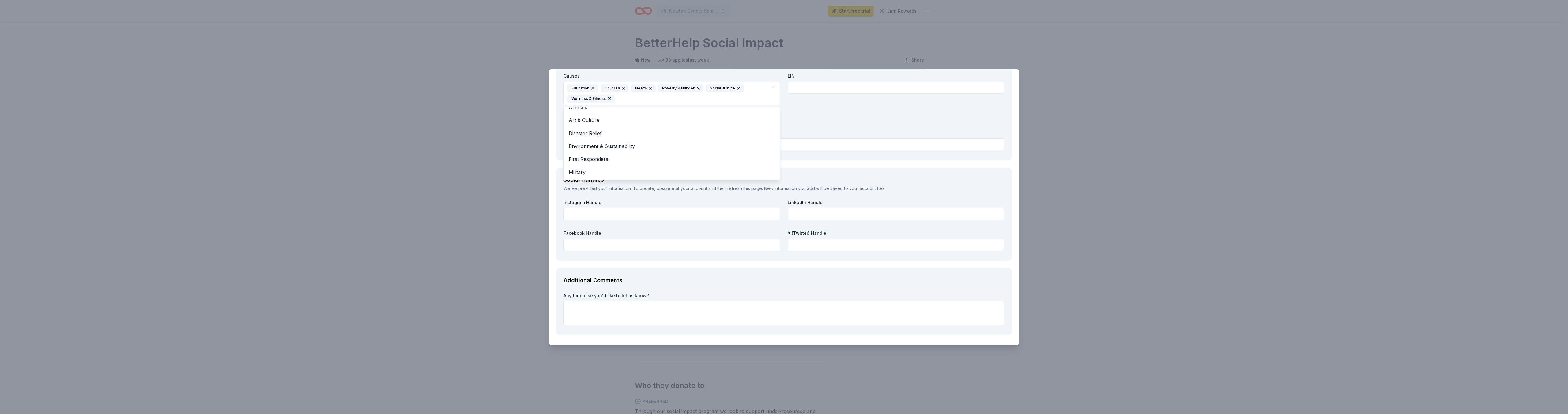
scroll to position [796, 0]
click at [925, 128] on div "Organization Name * Newton County Schools Organization Website www.newtoncounty…" at bounding box center [784, 58] width 441 height 185
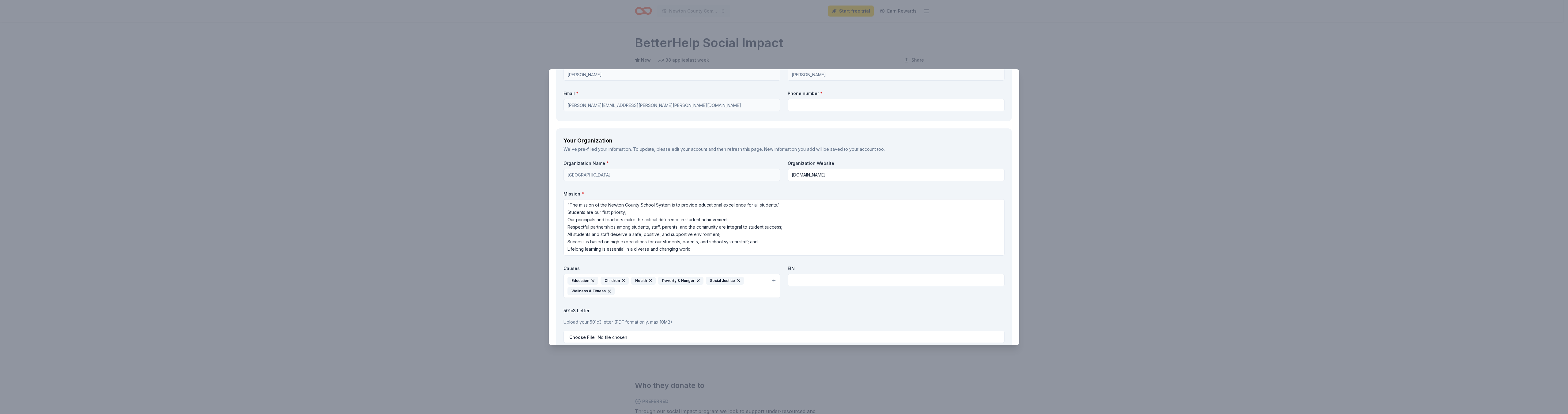
scroll to position [0, 0]
click at [802, 105] on input "text" at bounding box center [896, 105] width 217 height 12
type input "7032327403"
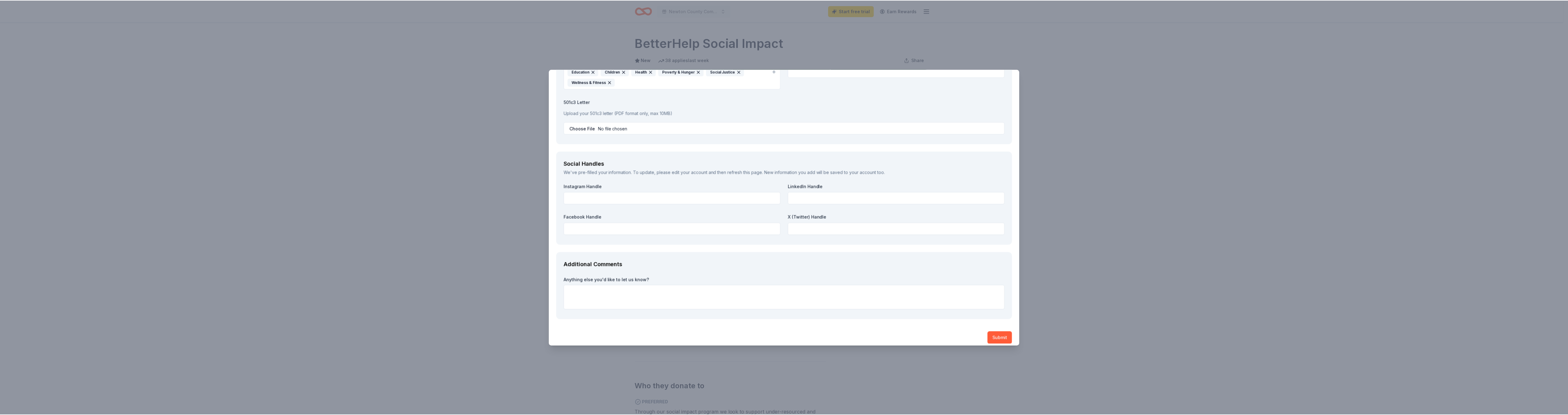
scroll to position [818, 0]
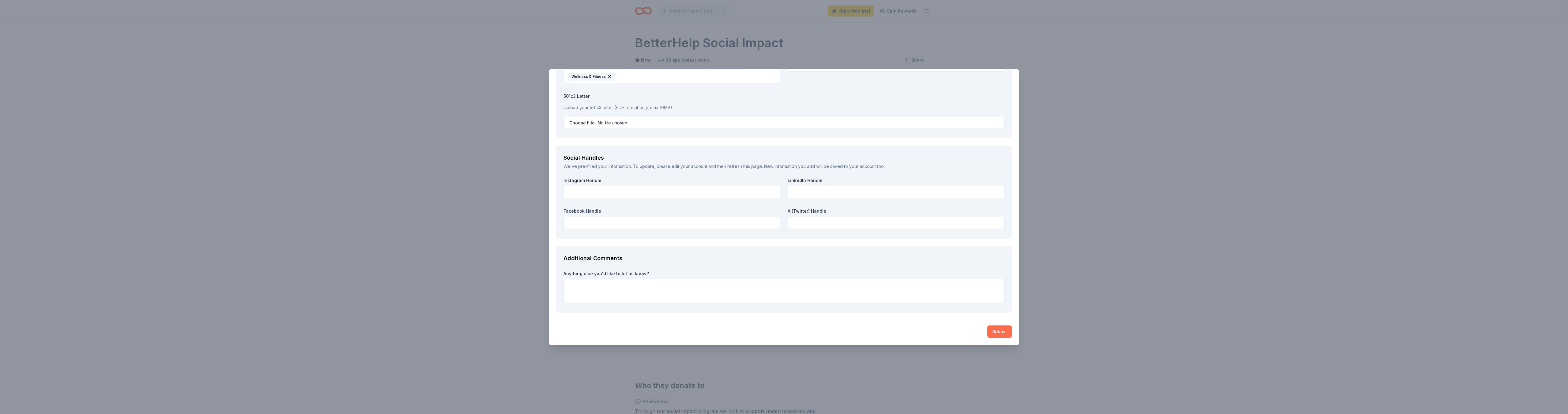
click at [995, 332] on button "Submit" at bounding box center [999, 331] width 24 height 12
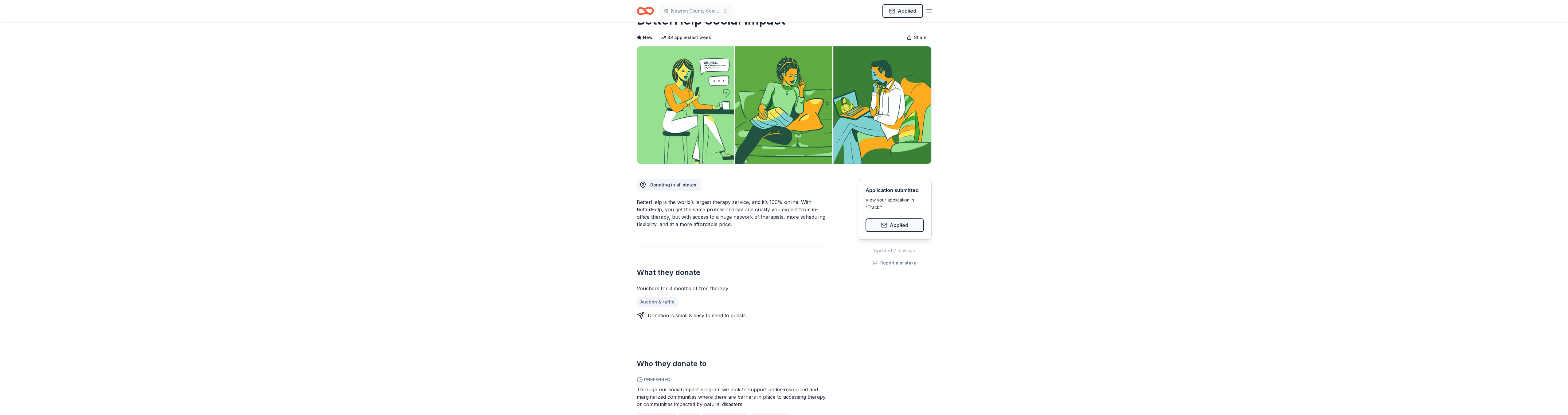
scroll to position [0, 0]
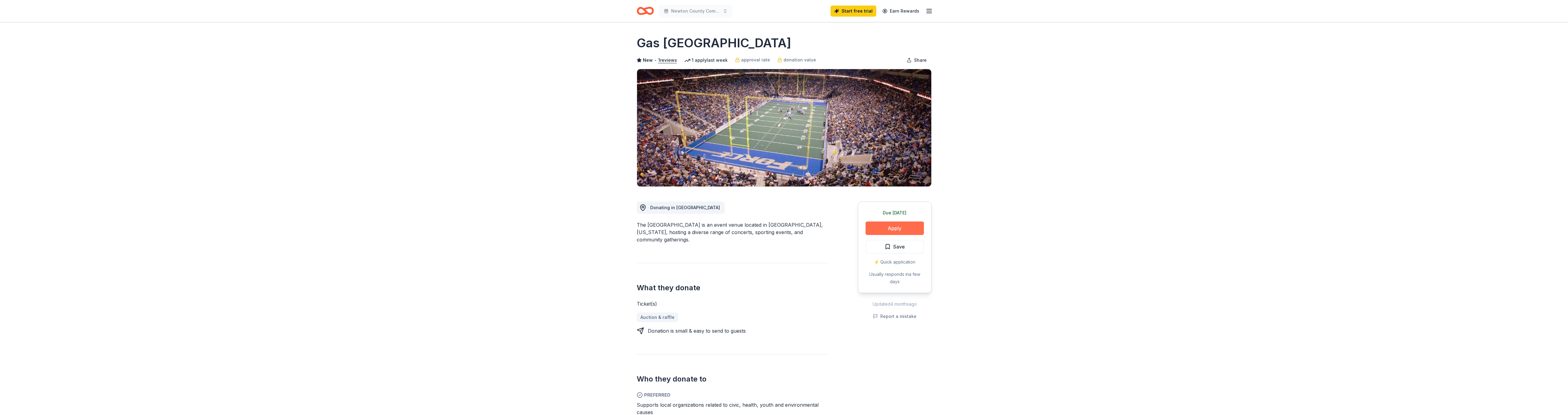
click at [888, 228] on button "Apply" at bounding box center [895, 228] width 59 height 13
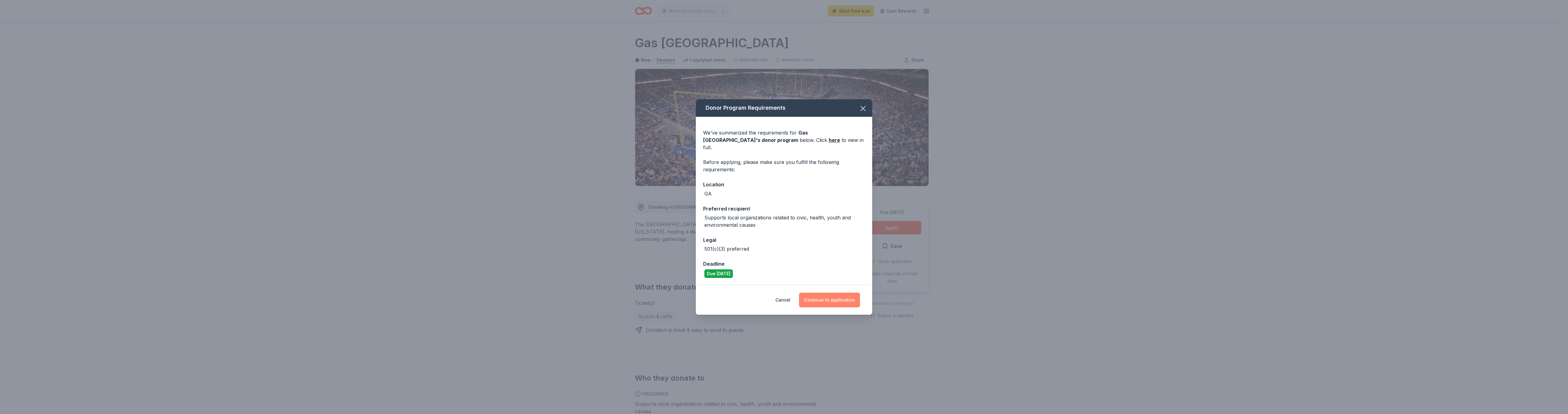
click at [822, 297] on button "Continue to application" at bounding box center [830, 300] width 61 height 15
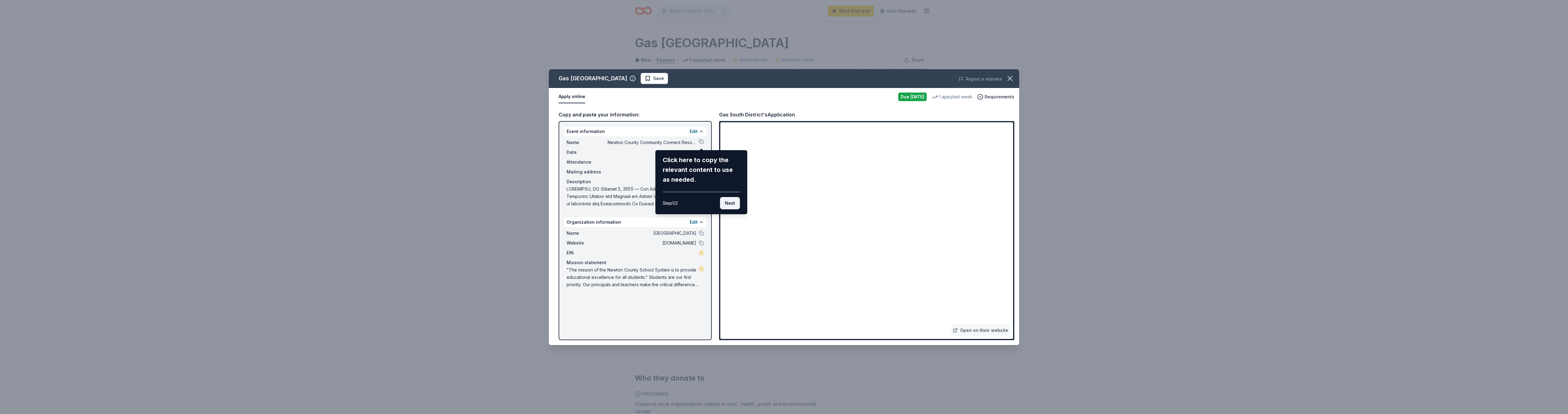
click at [737, 203] on button "Next" at bounding box center [730, 203] width 20 height 12
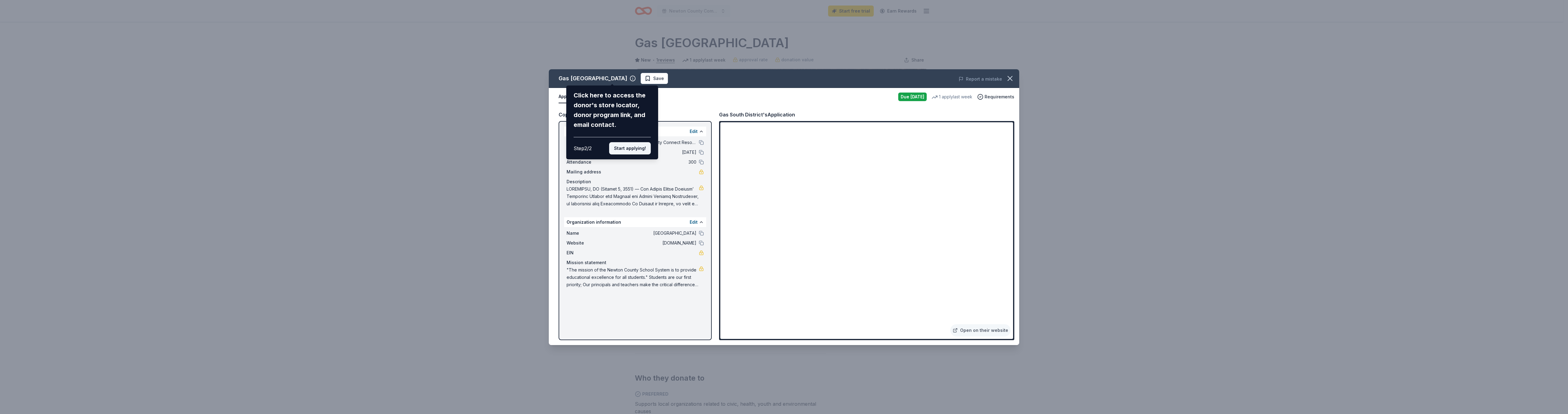
click at [626, 151] on button "Start applying!" at bounding box center [630, 148] width 41 height 12
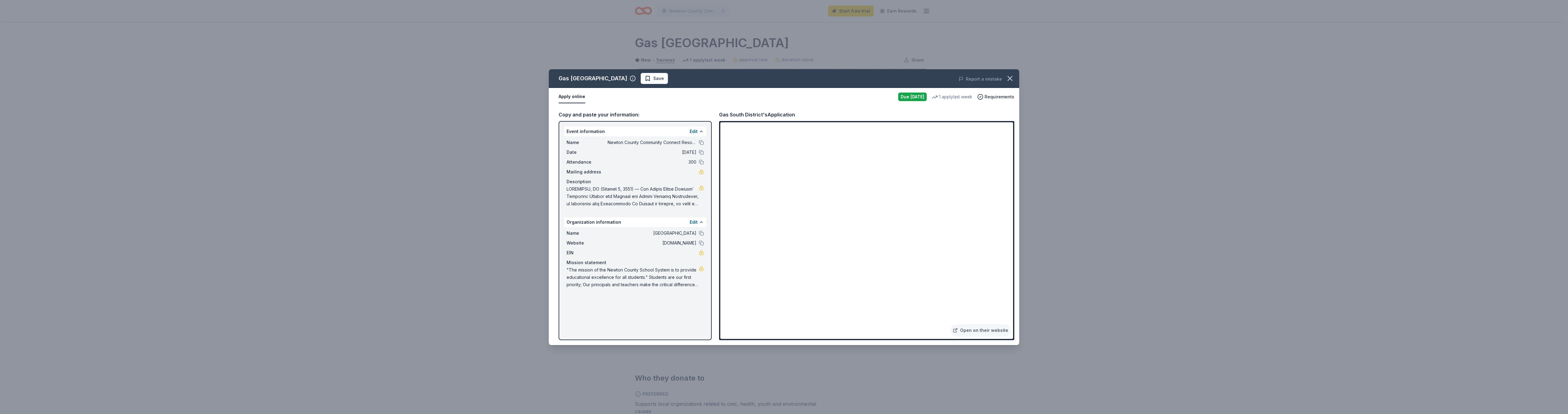
drag, startPoint x: 1010, startPoint y: 156, endPoint x: 1013, endPoint y: 167, distance: 11.4
click at [1013, 167] on div "Gas South District Save Report a mistake Apply online Due today 1 apply last we…" at bounding box center [784, 207] width 471 height 276
click at [1009, 83] on button "button" at bounding box center [1010, 79] width 13 height 13
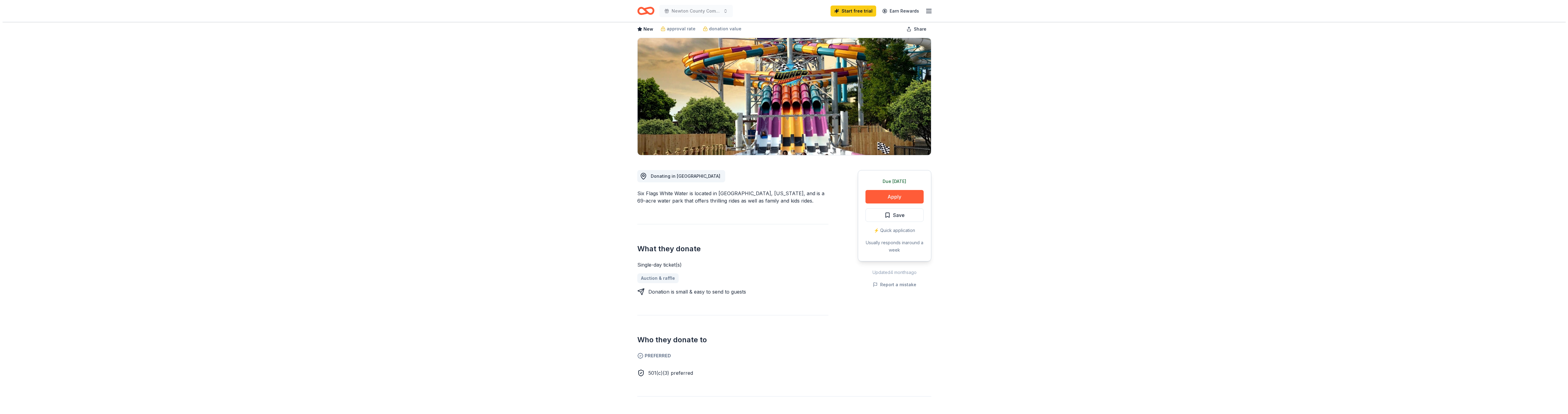
scroll to position [30, 0]
click at [895, 201] on button "Apply" at bounding box center [892, 197] width 58 height 13
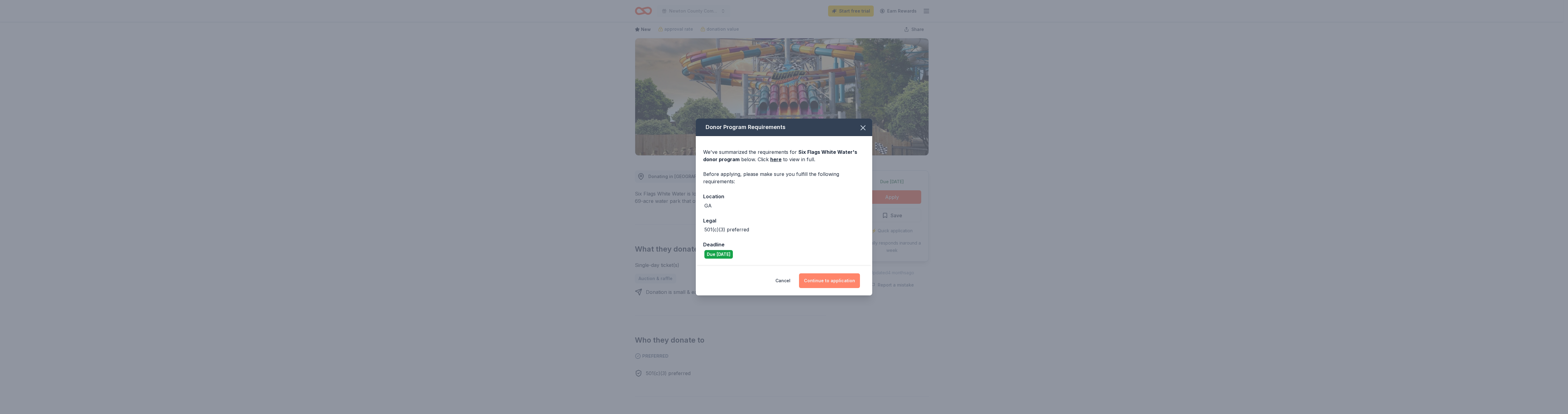
click at [849, 283] on button "Continue to application" at bounding box center [830, 281] width 61 height 15
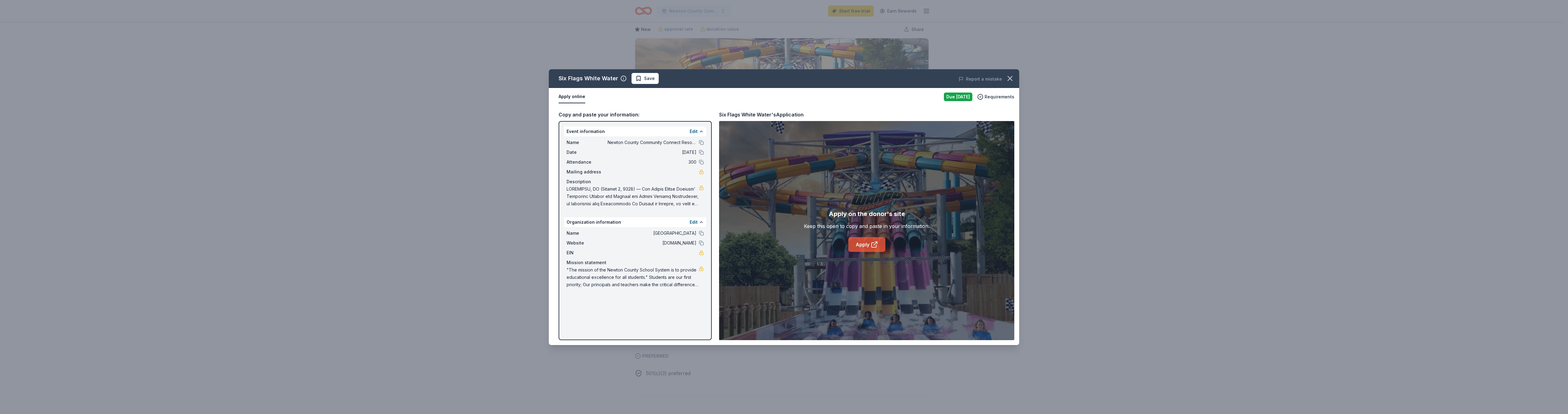
click at [859, 249] on link "Apply" at bounding box center [867, 244] width 37 height 15
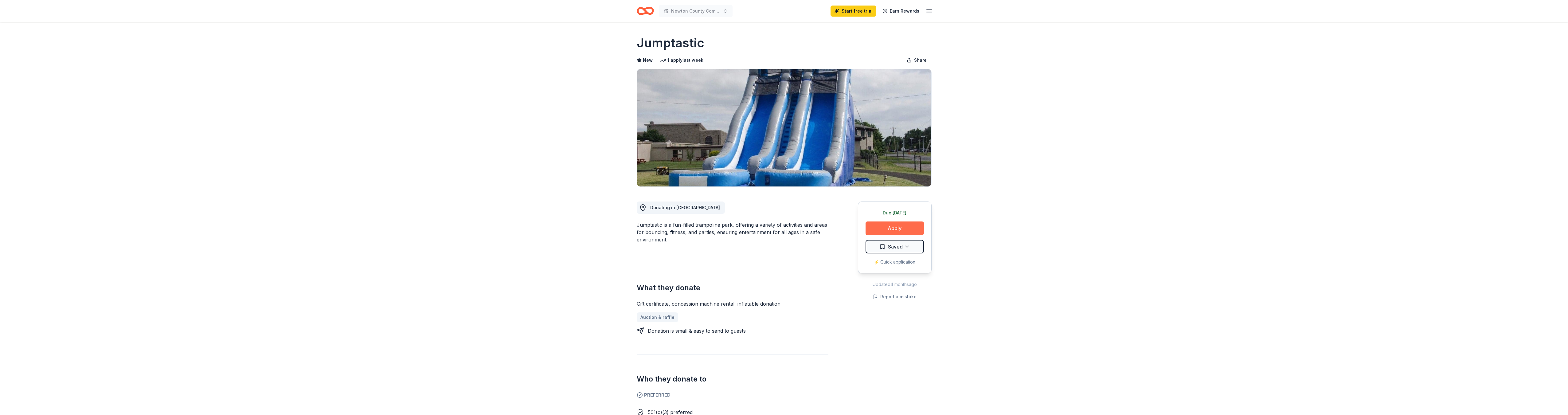
click at [910, 228] on button "Apply" at bounding box center [895, 228] width 59 height 13
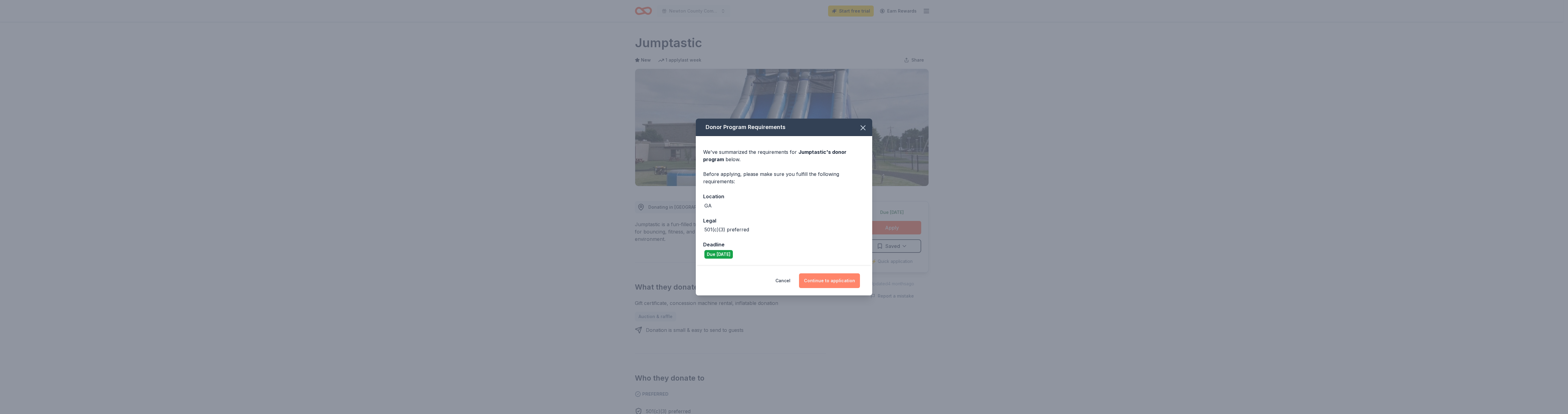
click at [831, 284] on button "Continue to application" at bounding box center [830, 281] width 61 height 15
